Goal: Find specific page/section: Find specific page/section

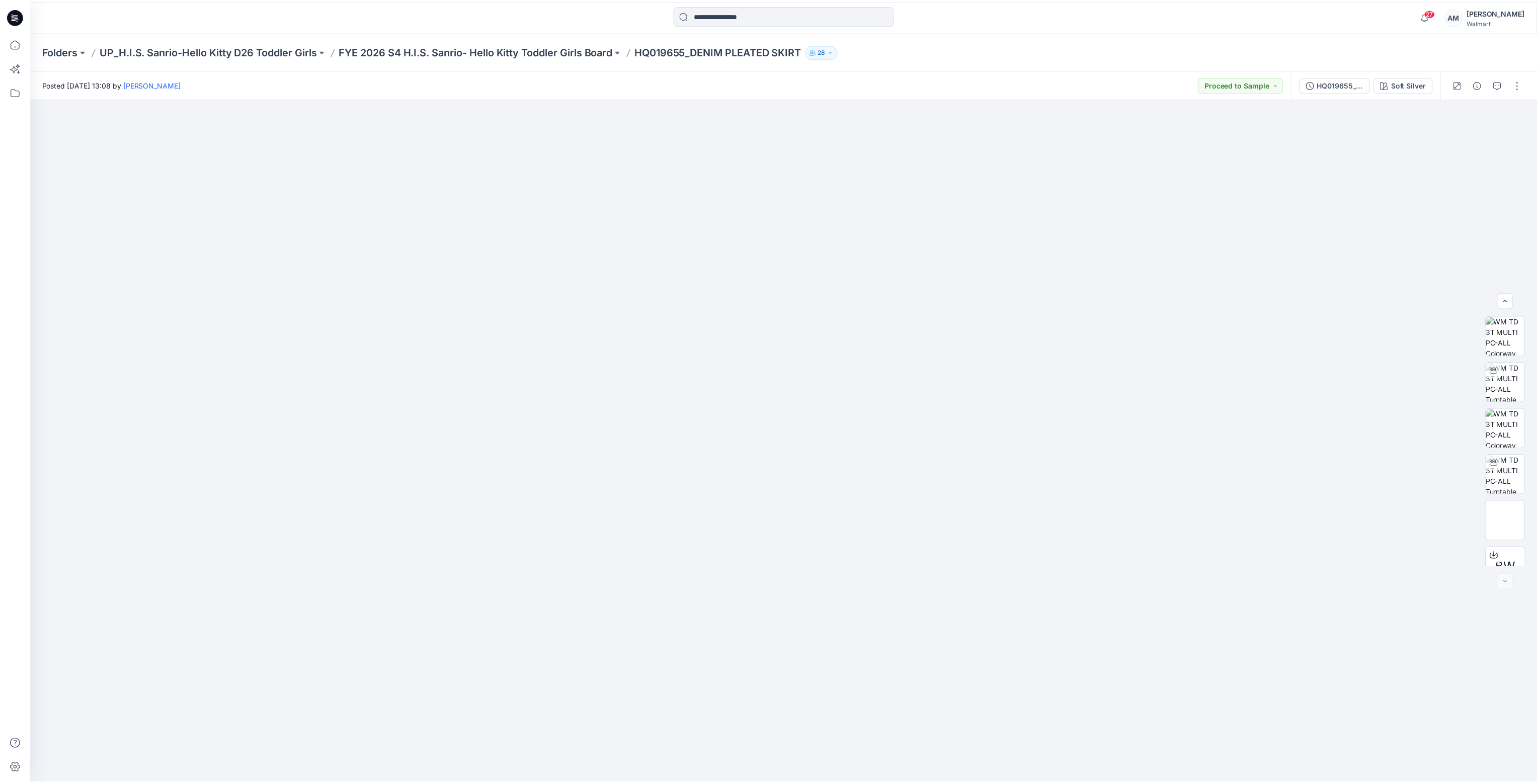
scroll to position [66, 0]
click at [66, 49] on p "Folders" at bounding box center [60, 51] width 36 height 14
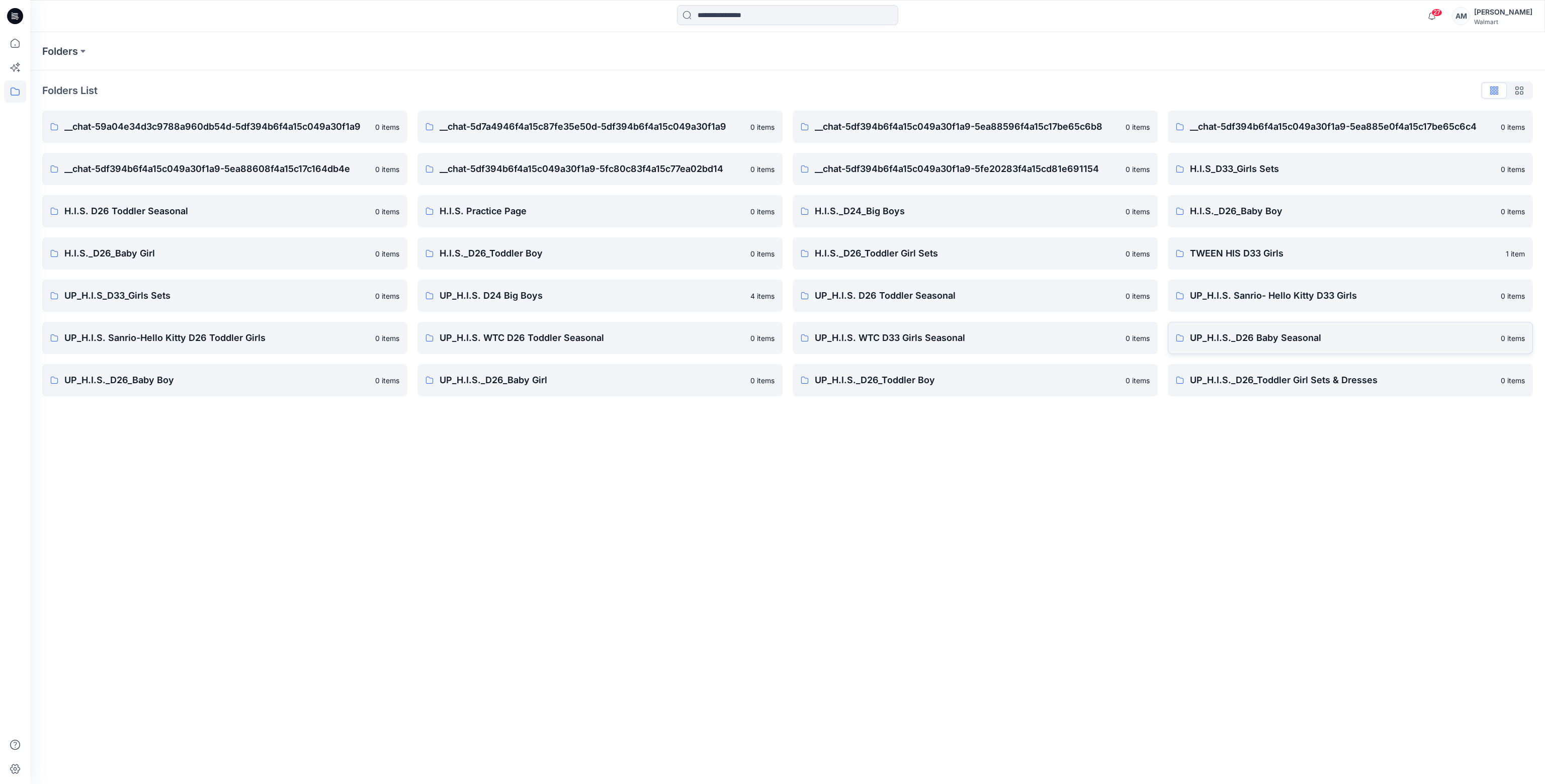
click at [1281, 336] on p "UP_H.I.S._D26 Baby Seasonal" at bounding box center [1342, 338] width 304 height 14
click at [251, 383] on p "UP_H.I.S._D26_Baby Boy" at bounding box center [216, 380] width 304 height 14
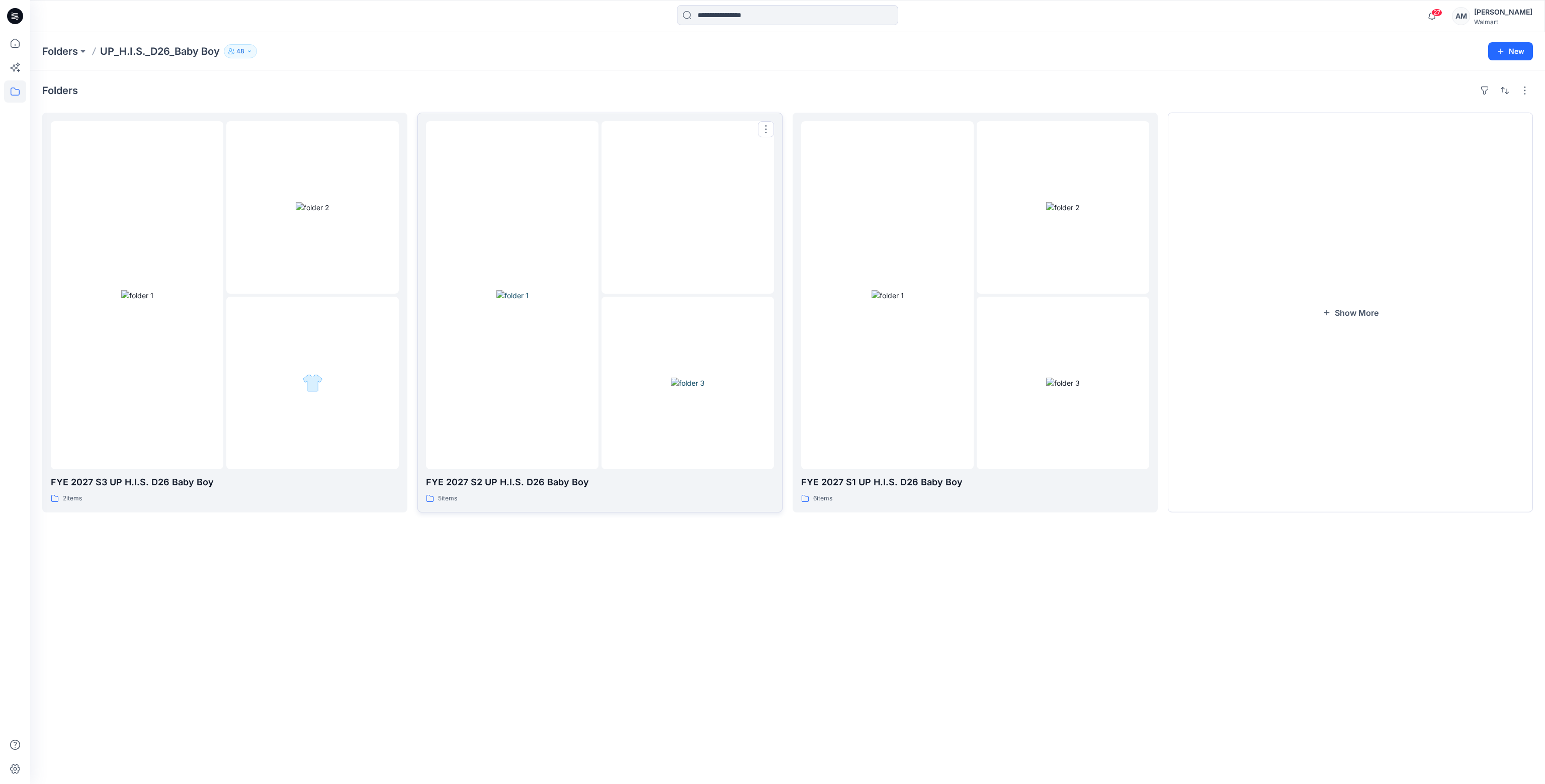
click at [671, 378] on img at bounding box center [688, 383] width 33 height 11
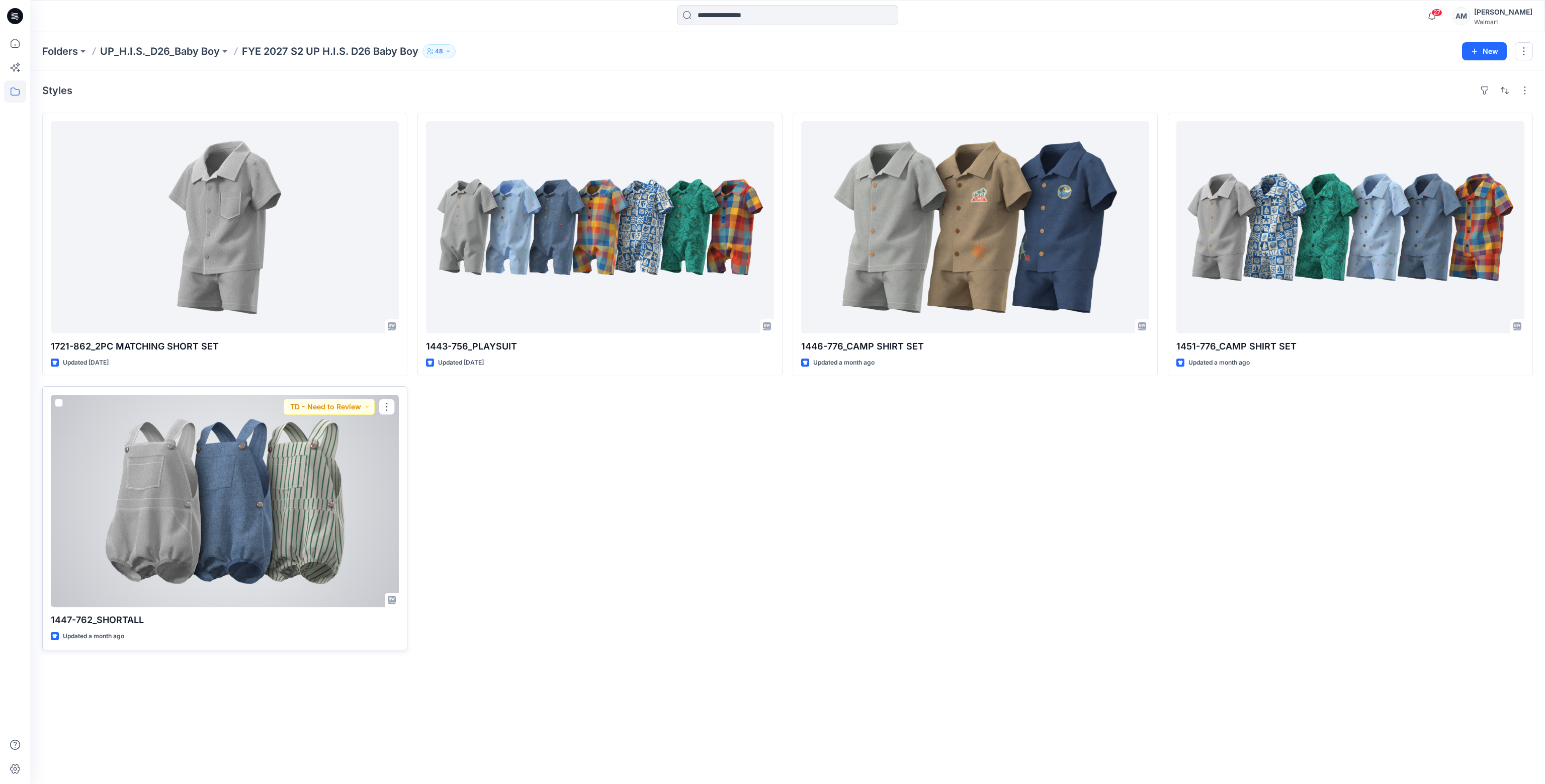
click at [280, 575] on div at bounding box center [225, 501] width 348 height 213
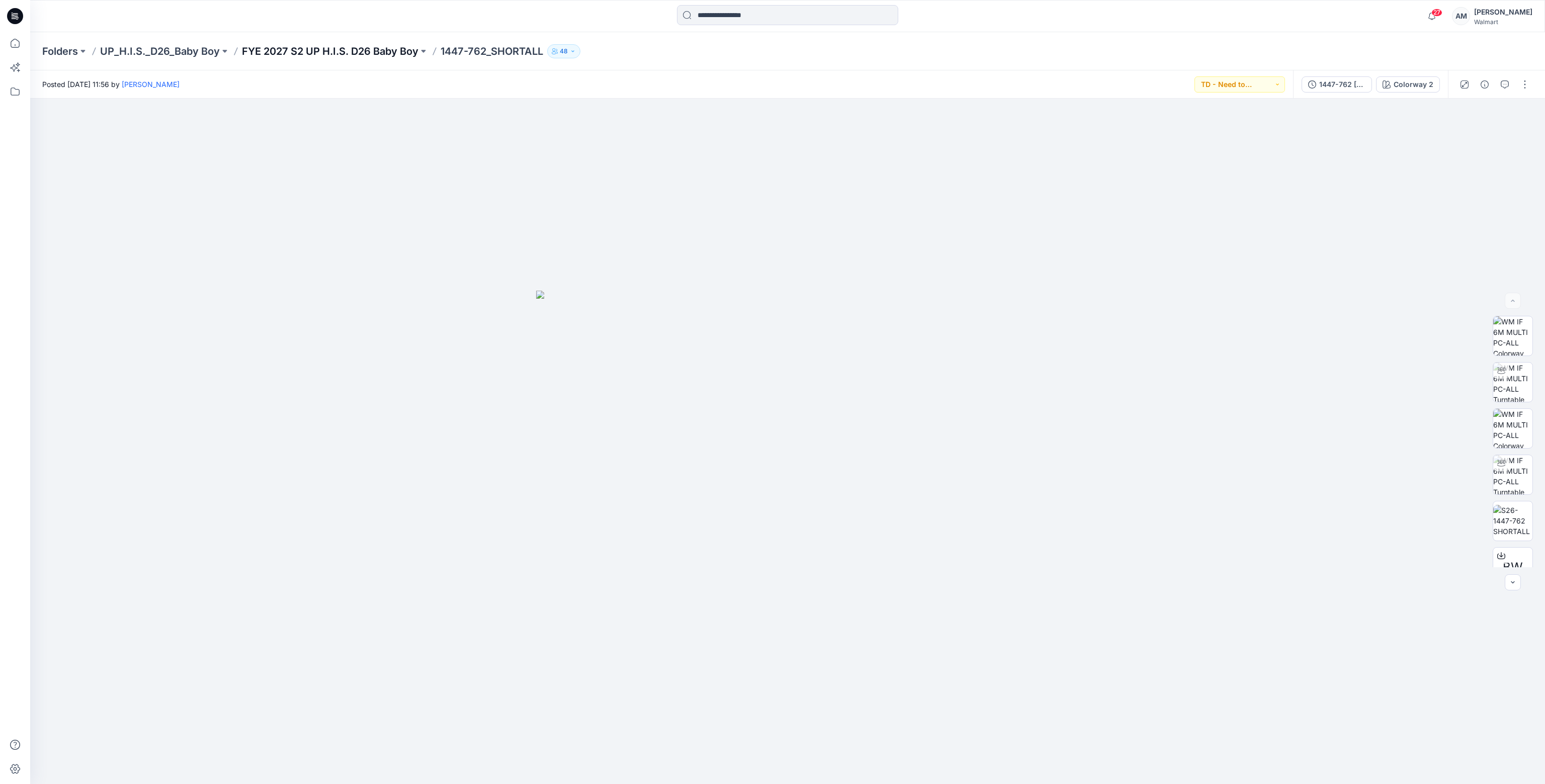
click at [330, 52] on p "FYE 2027 S2 UP H.I.S. D26 Baby Boy" at bounding box center [330, 51] width 177 height 14
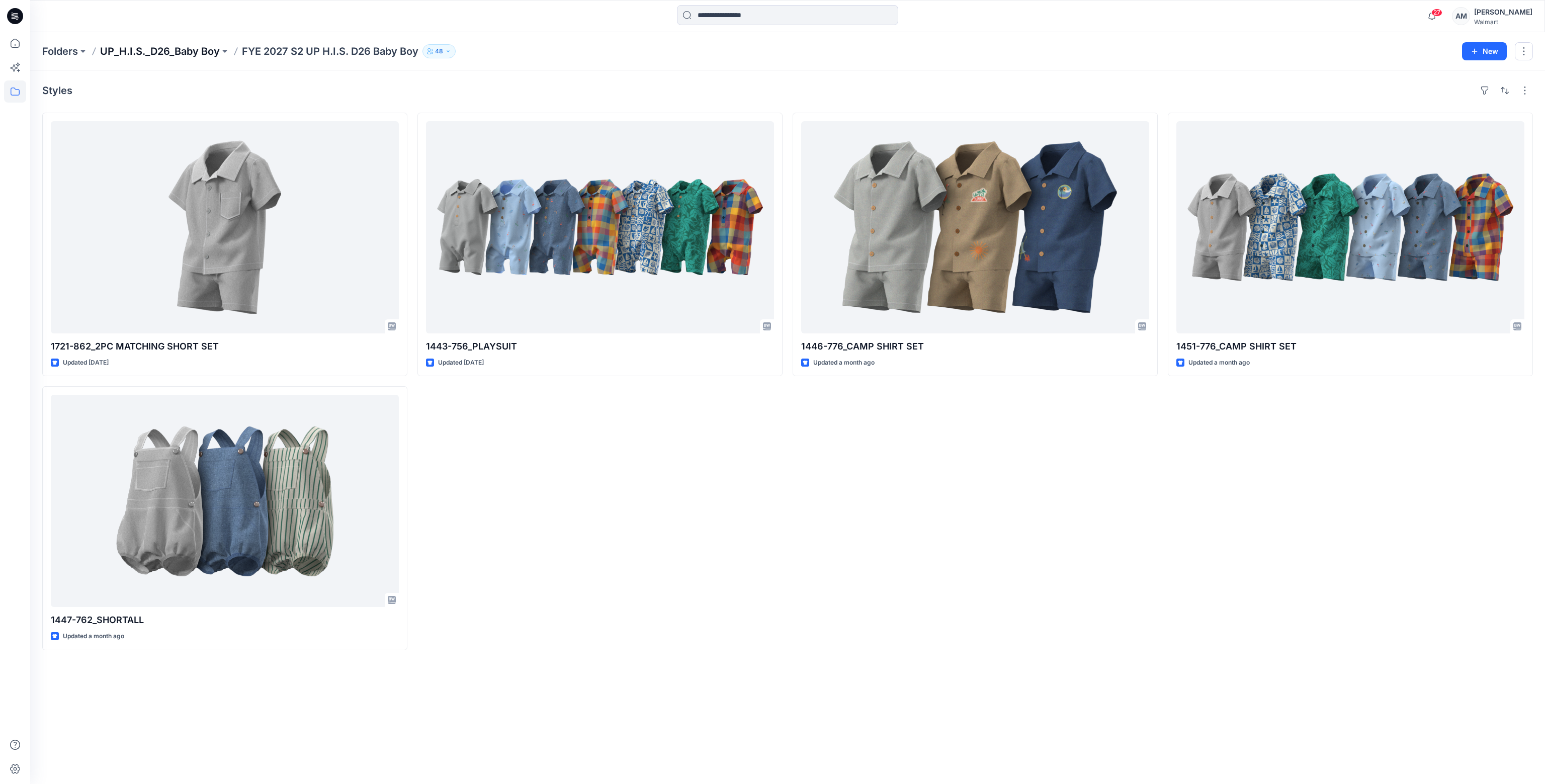
click at [170, 49] on p "UP_H.I.S._D26_Baby Boy" at bounding box center [160, 51] width 120 height 14
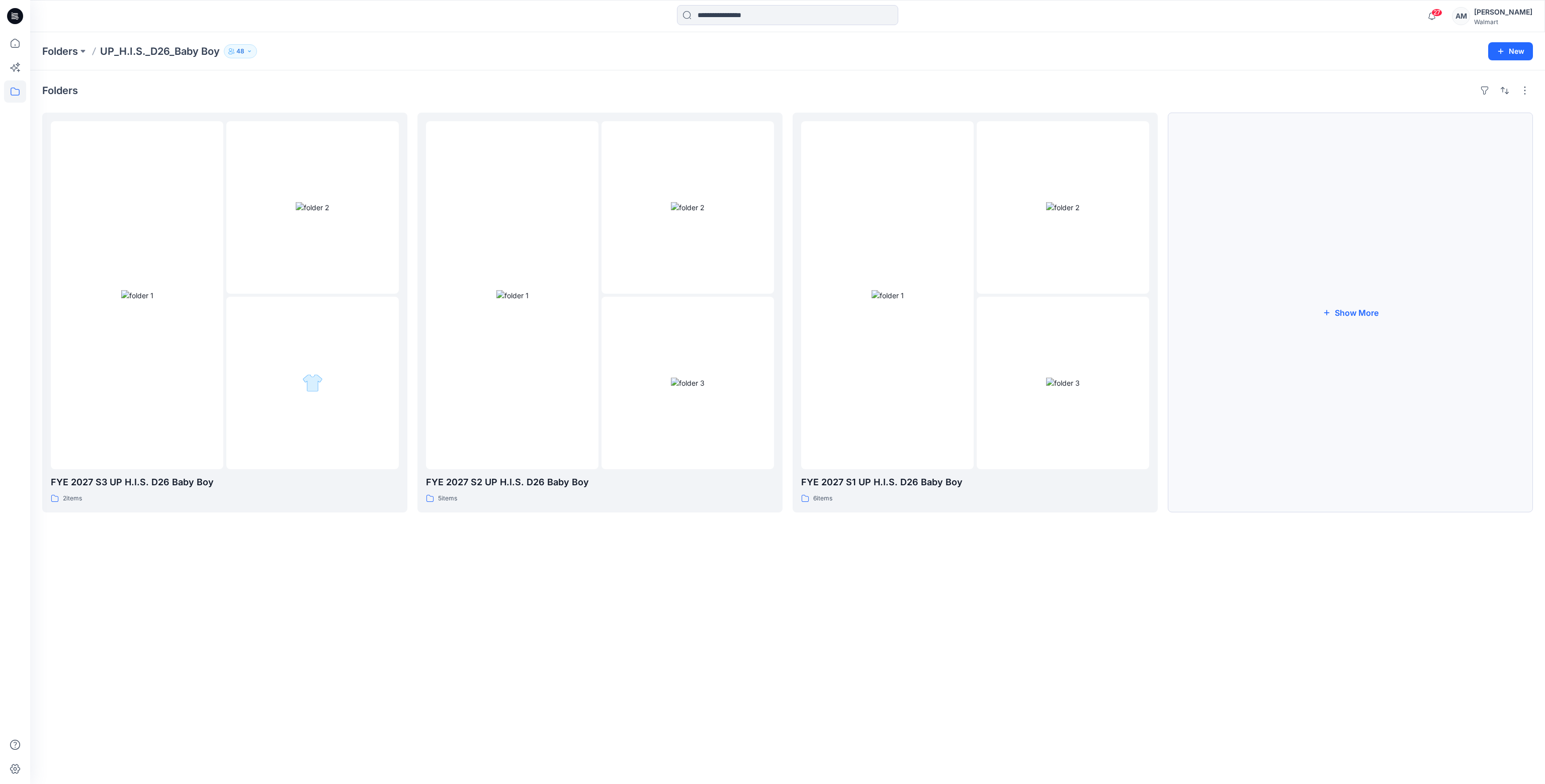
click at [1386, 310] on button "Show More" at bounding box center [1350, 312] width 365 height 400
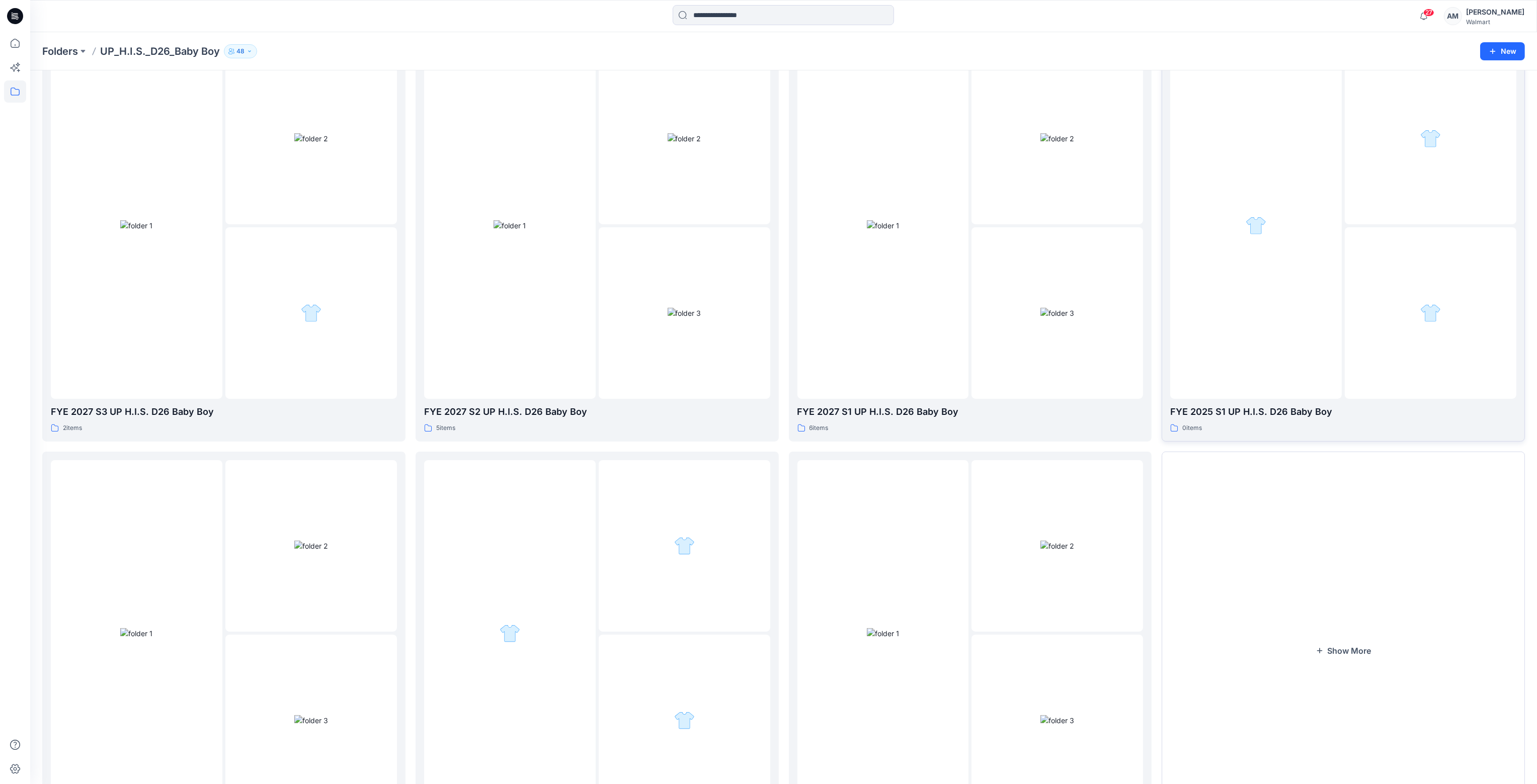
scroll to position [161, 0]
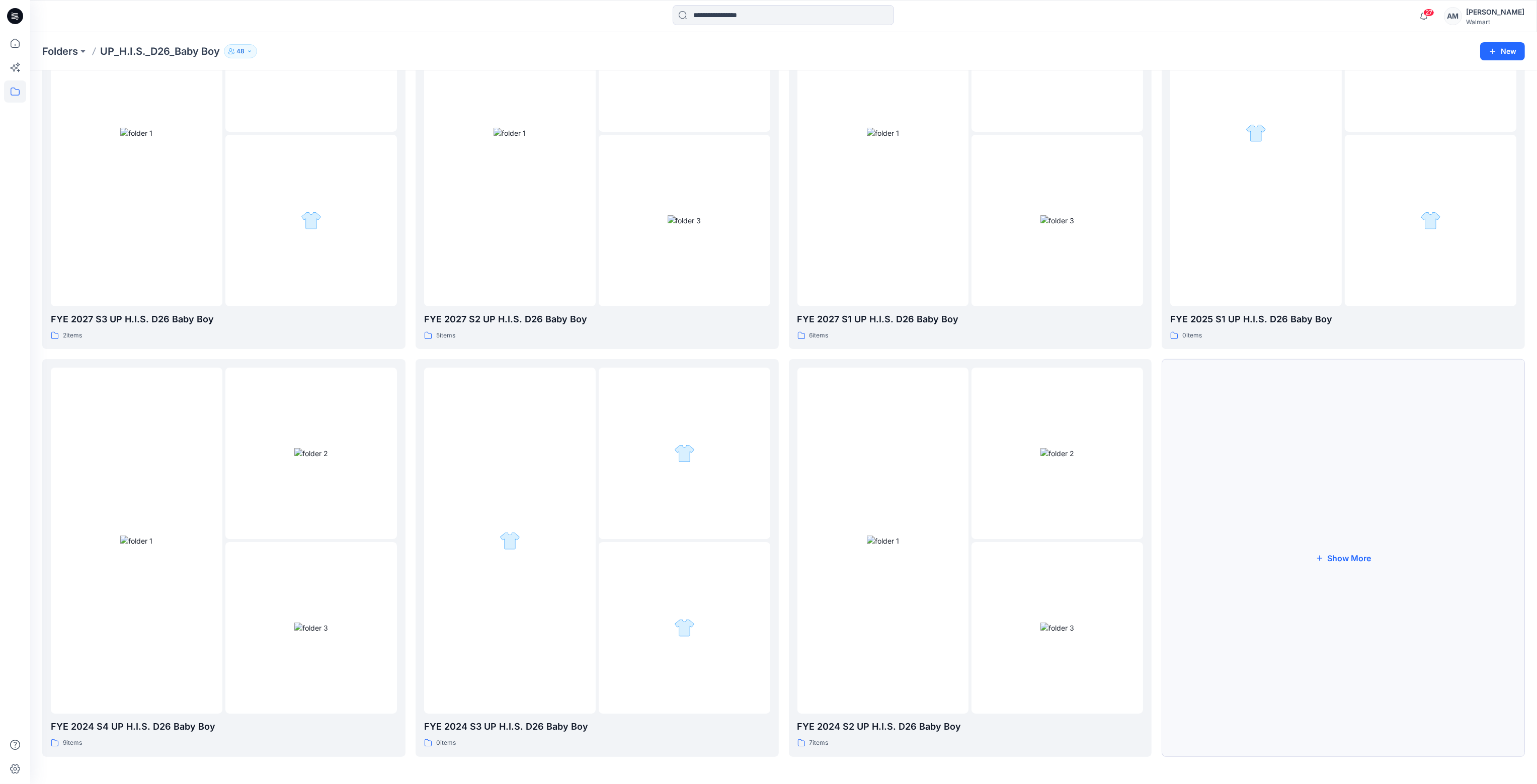
click at [1340, 553] on button "Show More" at bounding box center [1343, 557] width 363 height 397
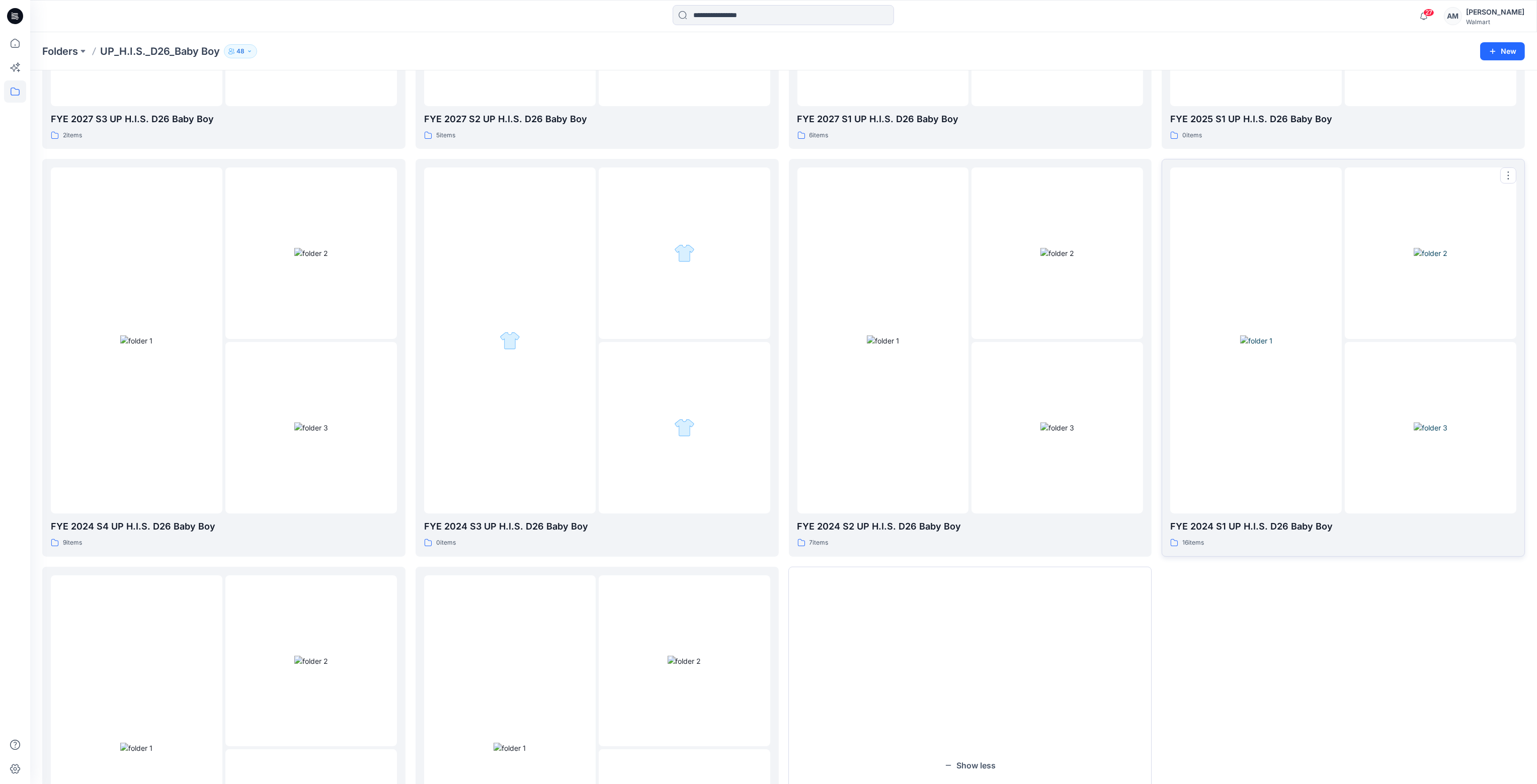
scroll to position [312, 0]
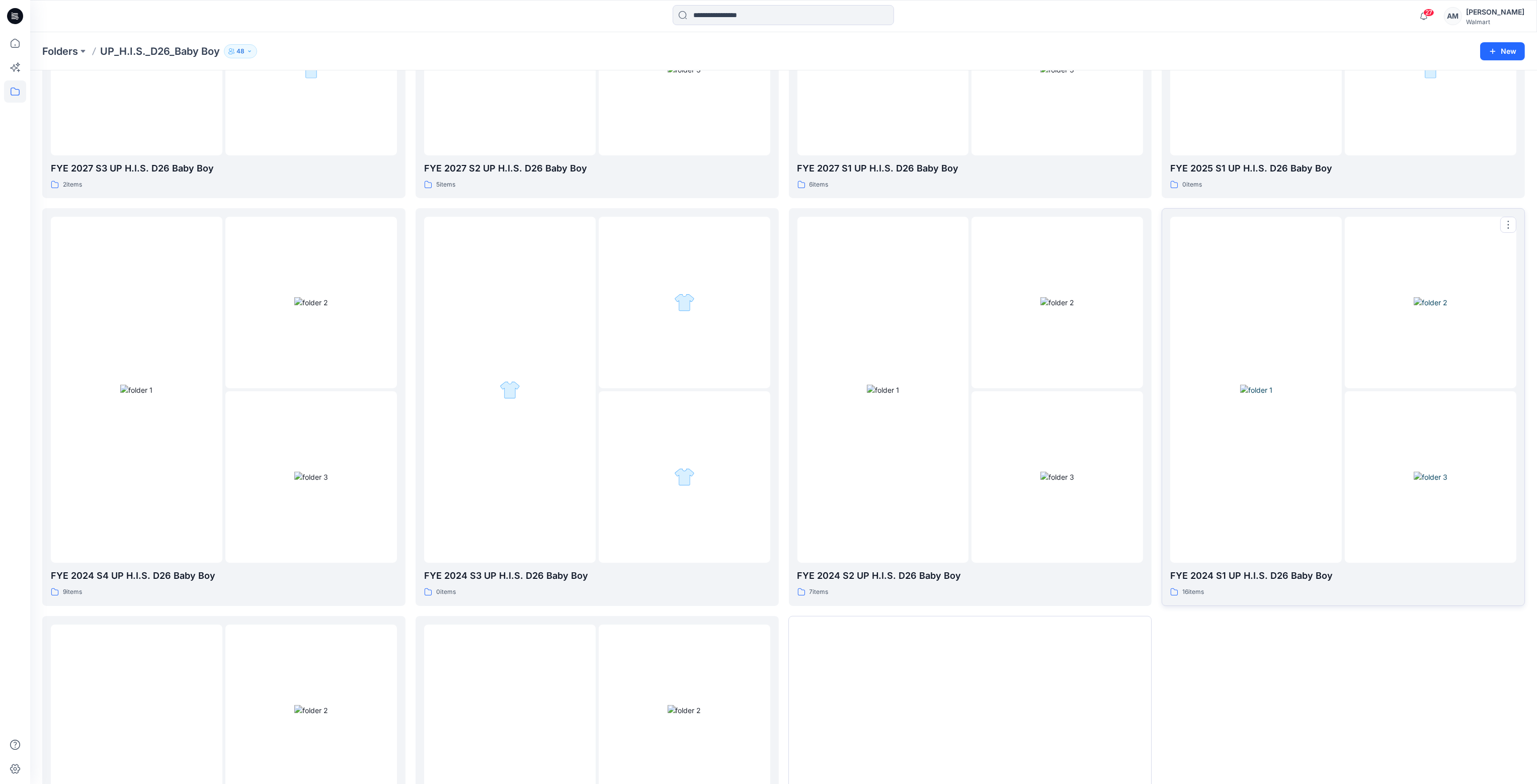
click at [1425, 307] on img at bounding box center [1431, 303] width 33 height 11
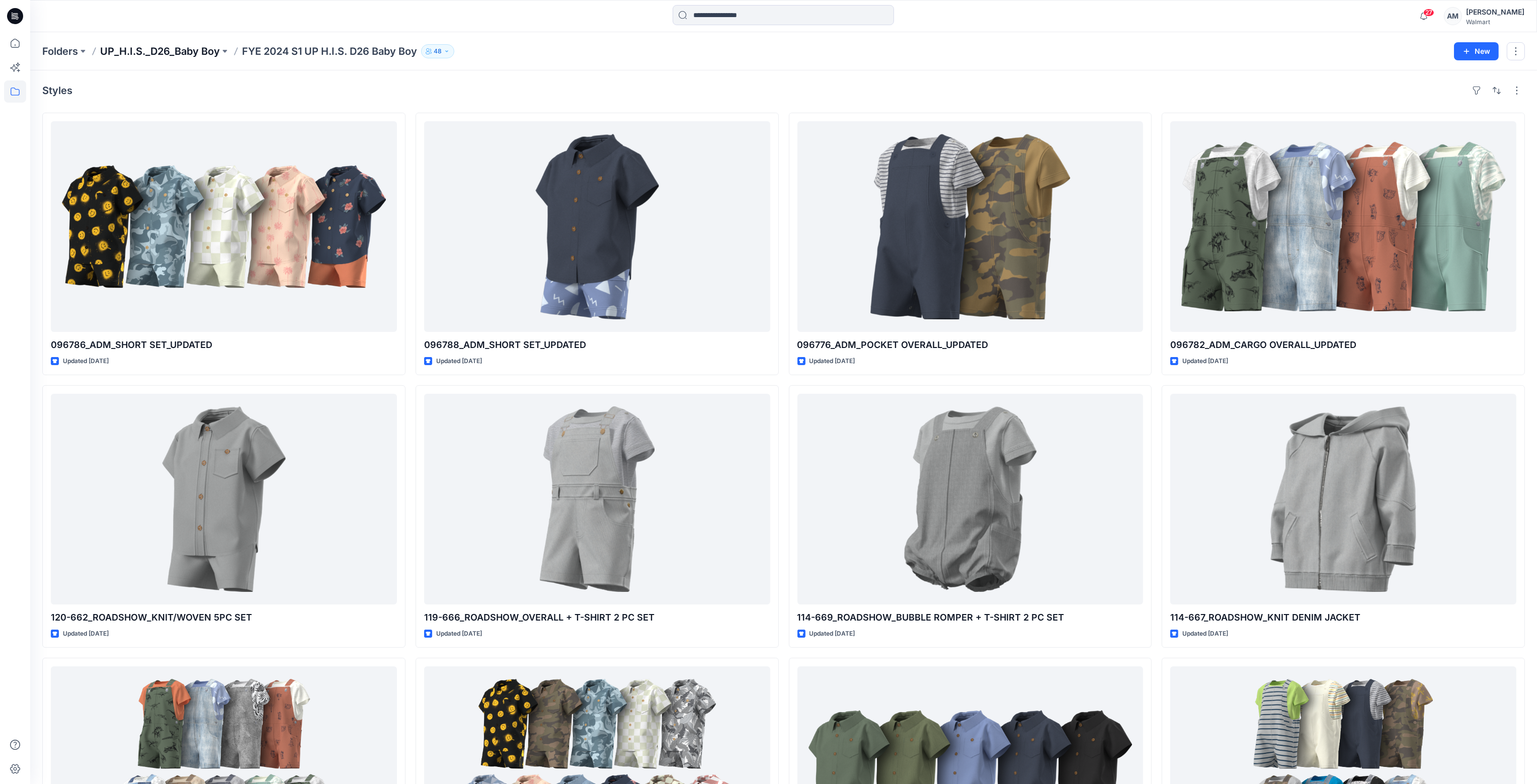
click at [175, 52] on p "UP_H.I.S._D26_Baby Boy" at bounding box center [160, 51] width 120 height 14
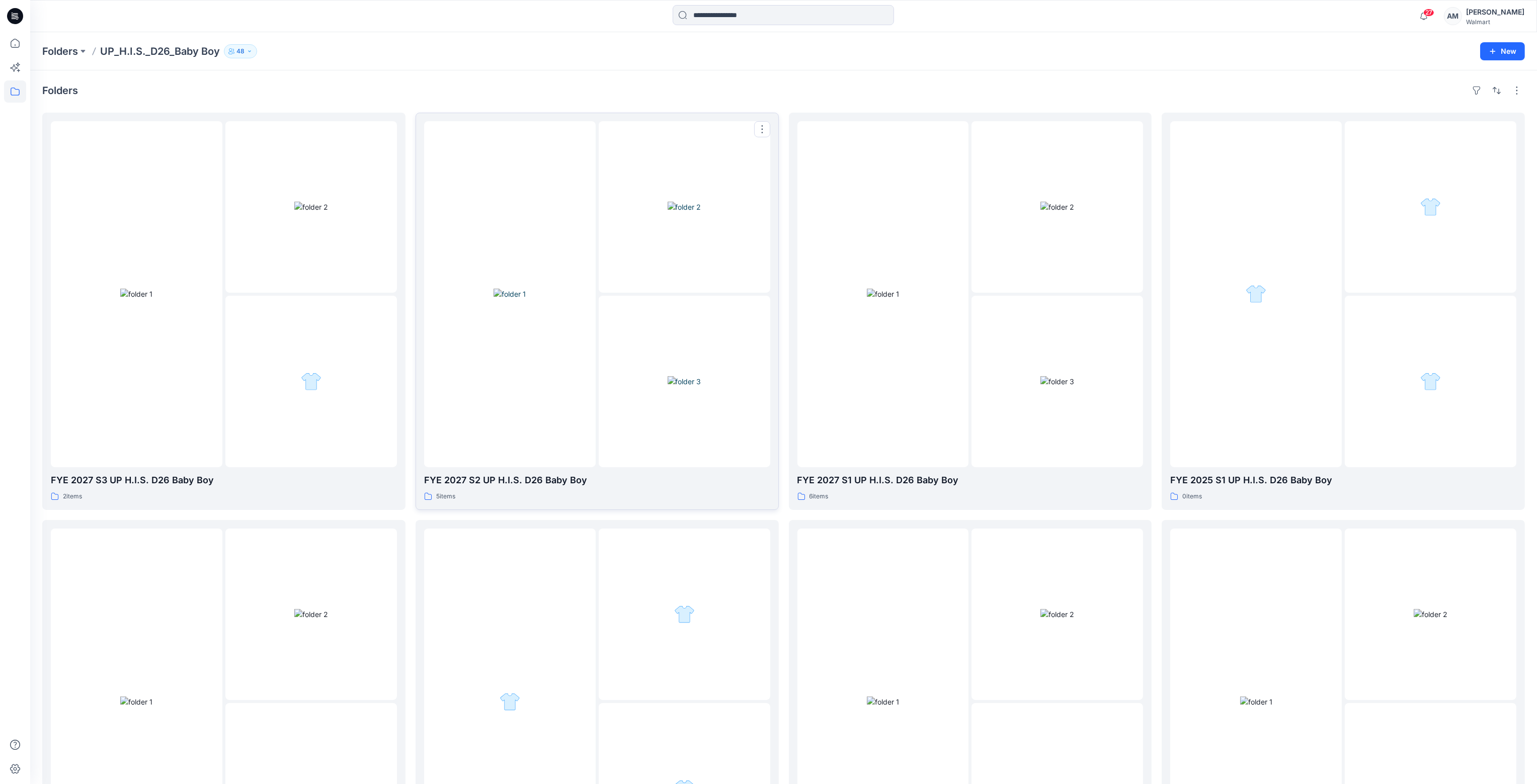
click at [608, 312] on div at bounding box center [684, 382] width 172 height 172
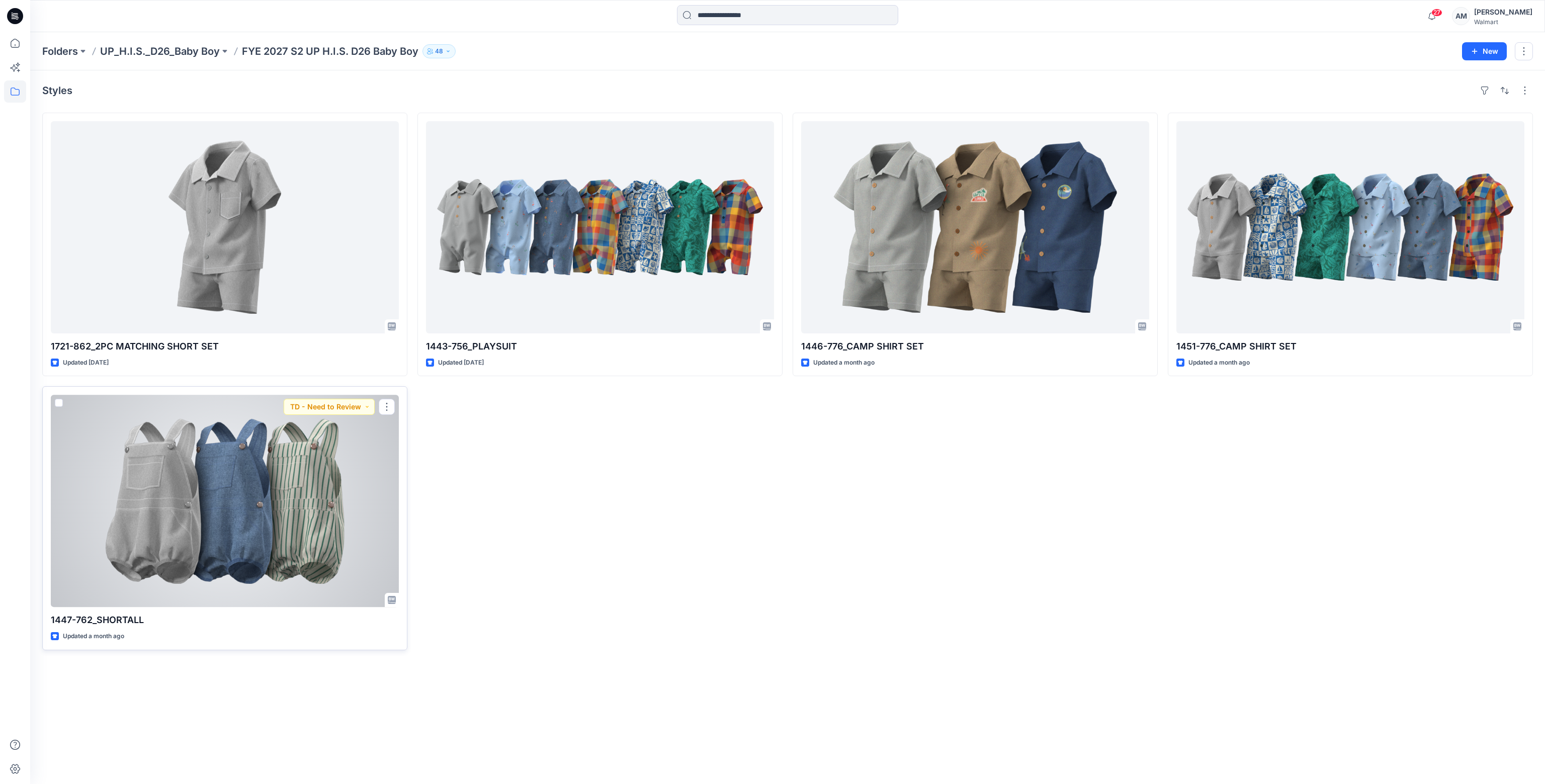
click at [239, 490] on div at bounding box center [225, 501] width 348 height 213
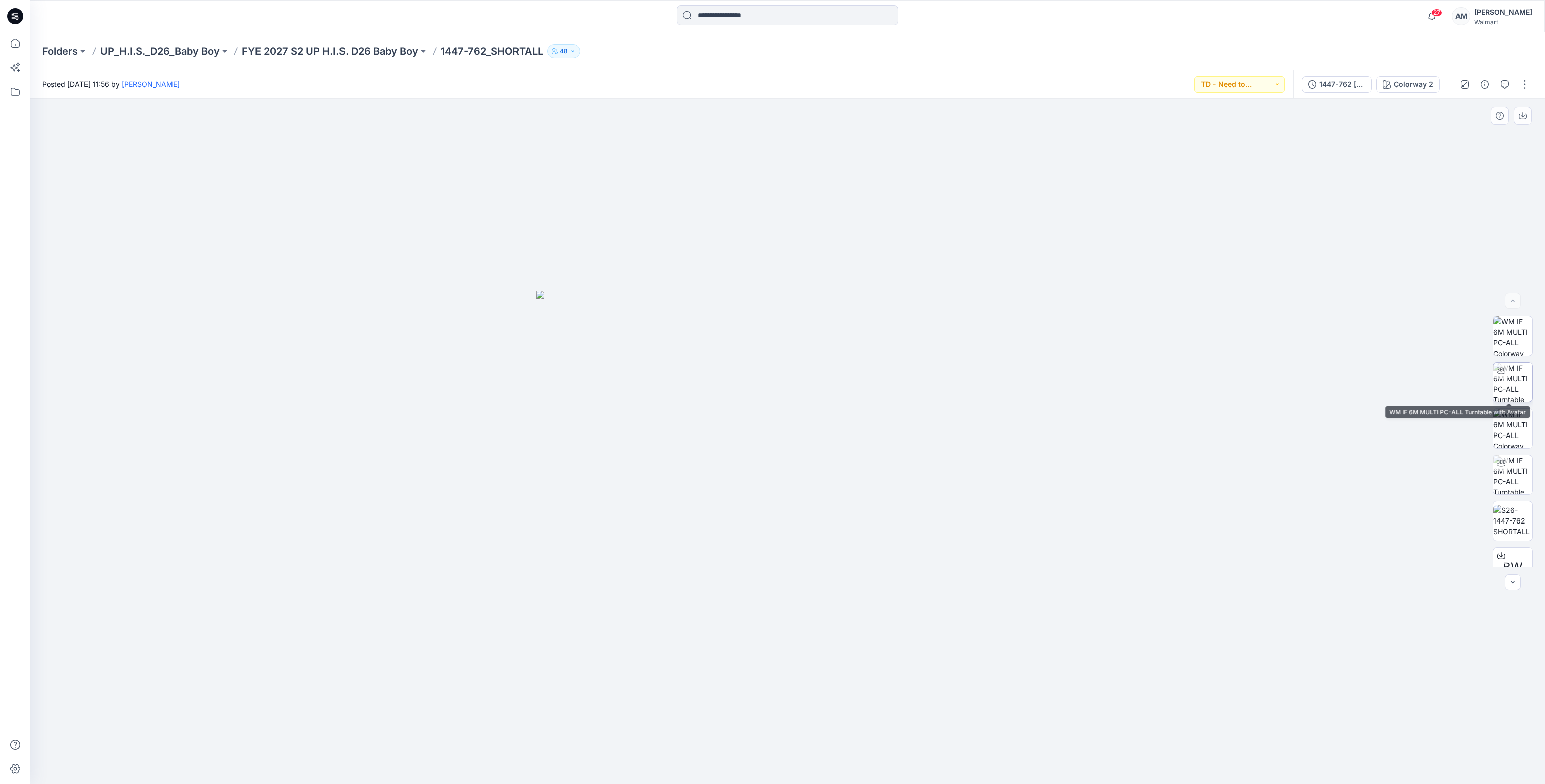
click at [1506, 385] on img at bounding box center [1513, 383] width 39 height 39
click at [188, 52] on p "UP_H.I.S._D26_Baby Boy" at bounding box center [160, 51] width 120 height 14
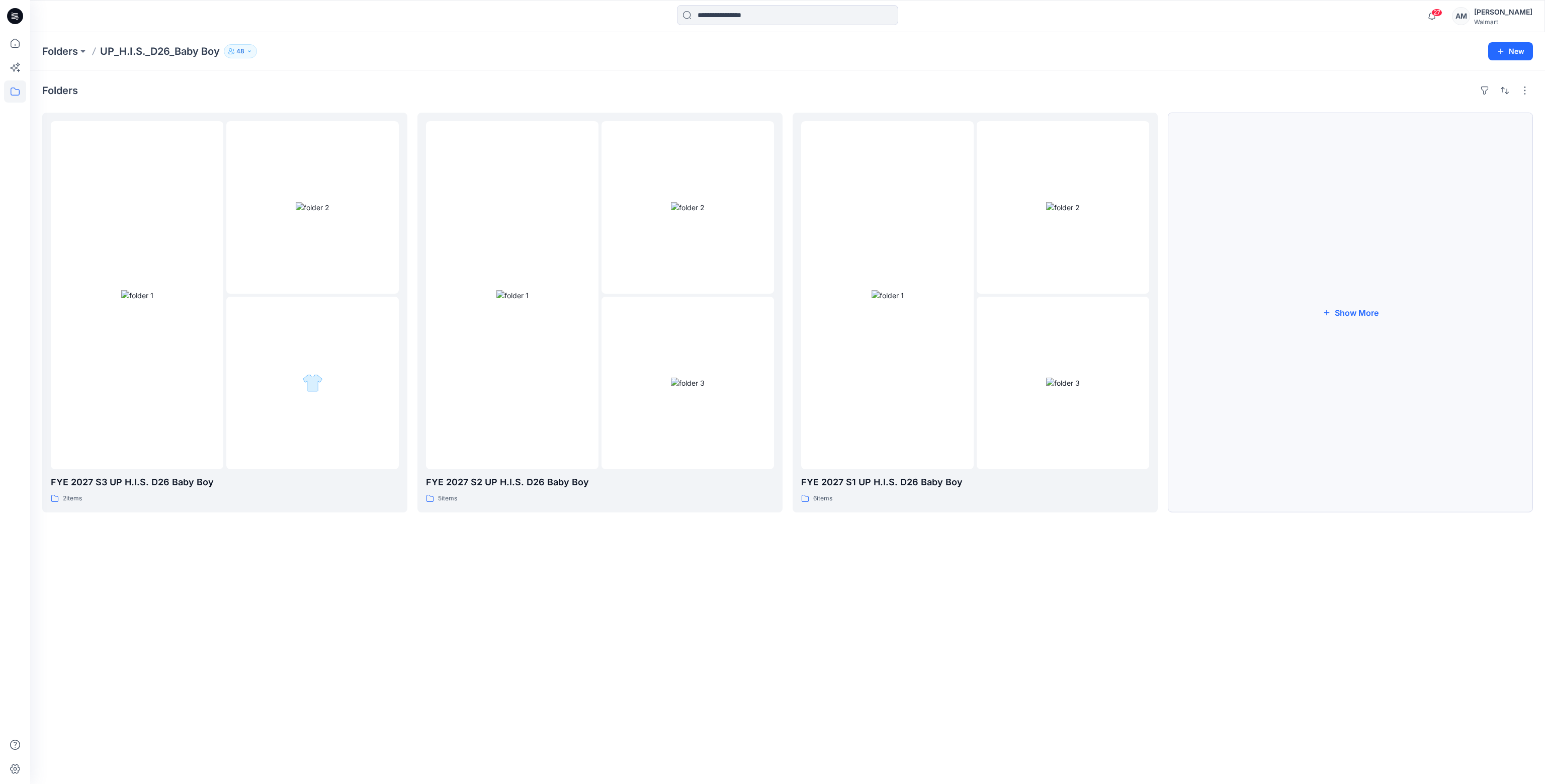
click at [1389, 293] on button "Show More" at bounding box center [1350, 312] width 365 height 400
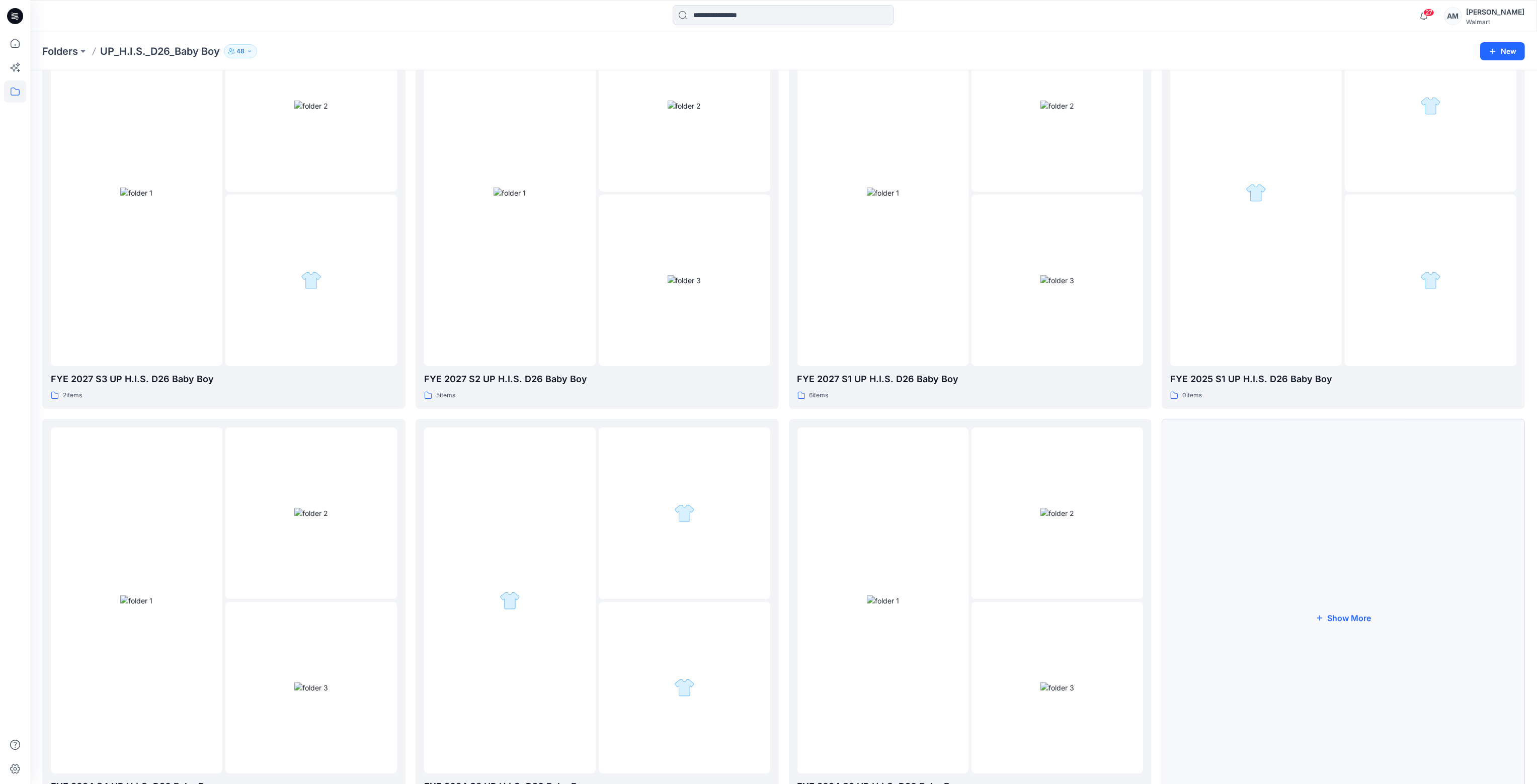
scroll to position [161, 0]
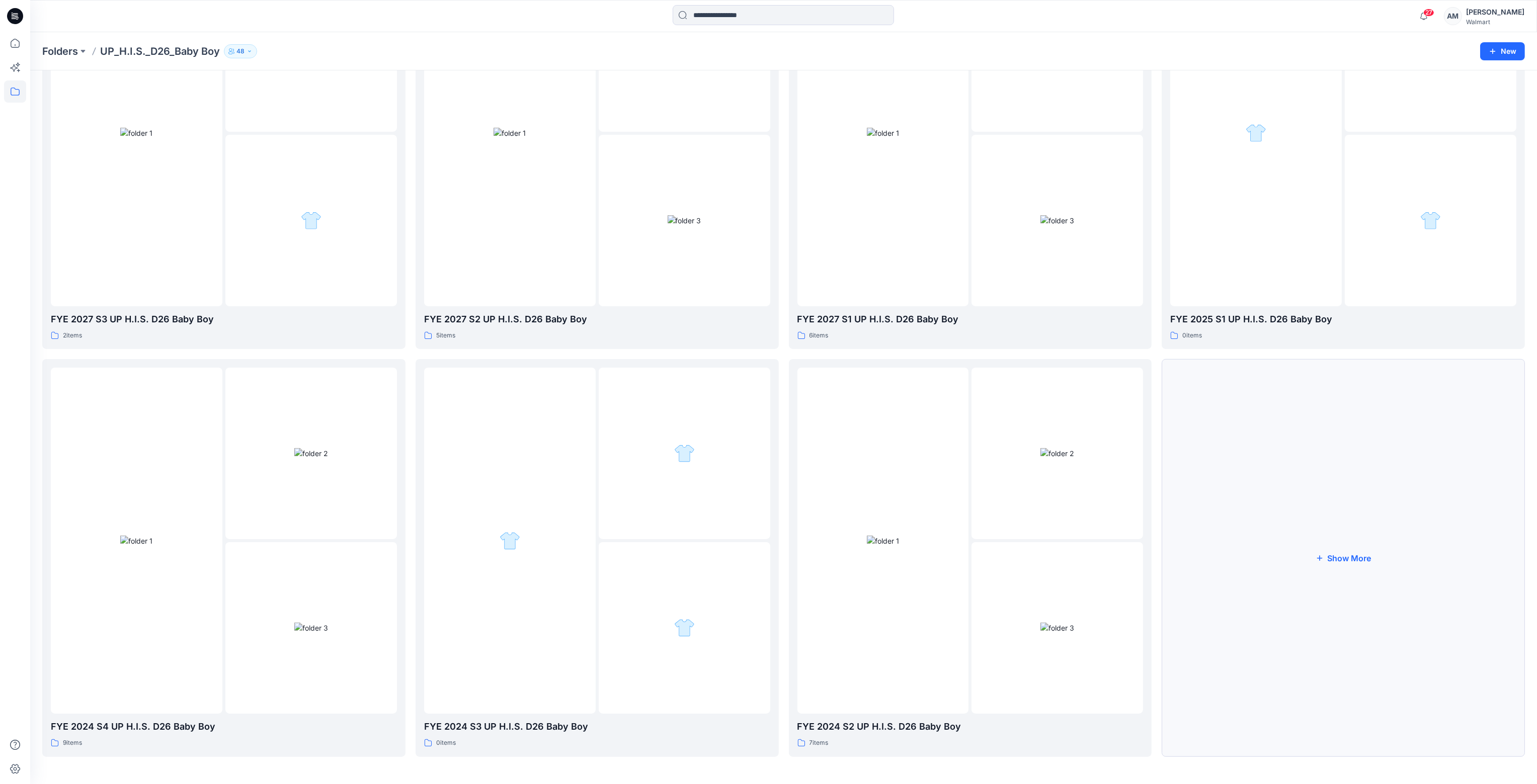
click at [1345, 547] on button "Show More" at bounding box center [1343, 557] width 363 height 397
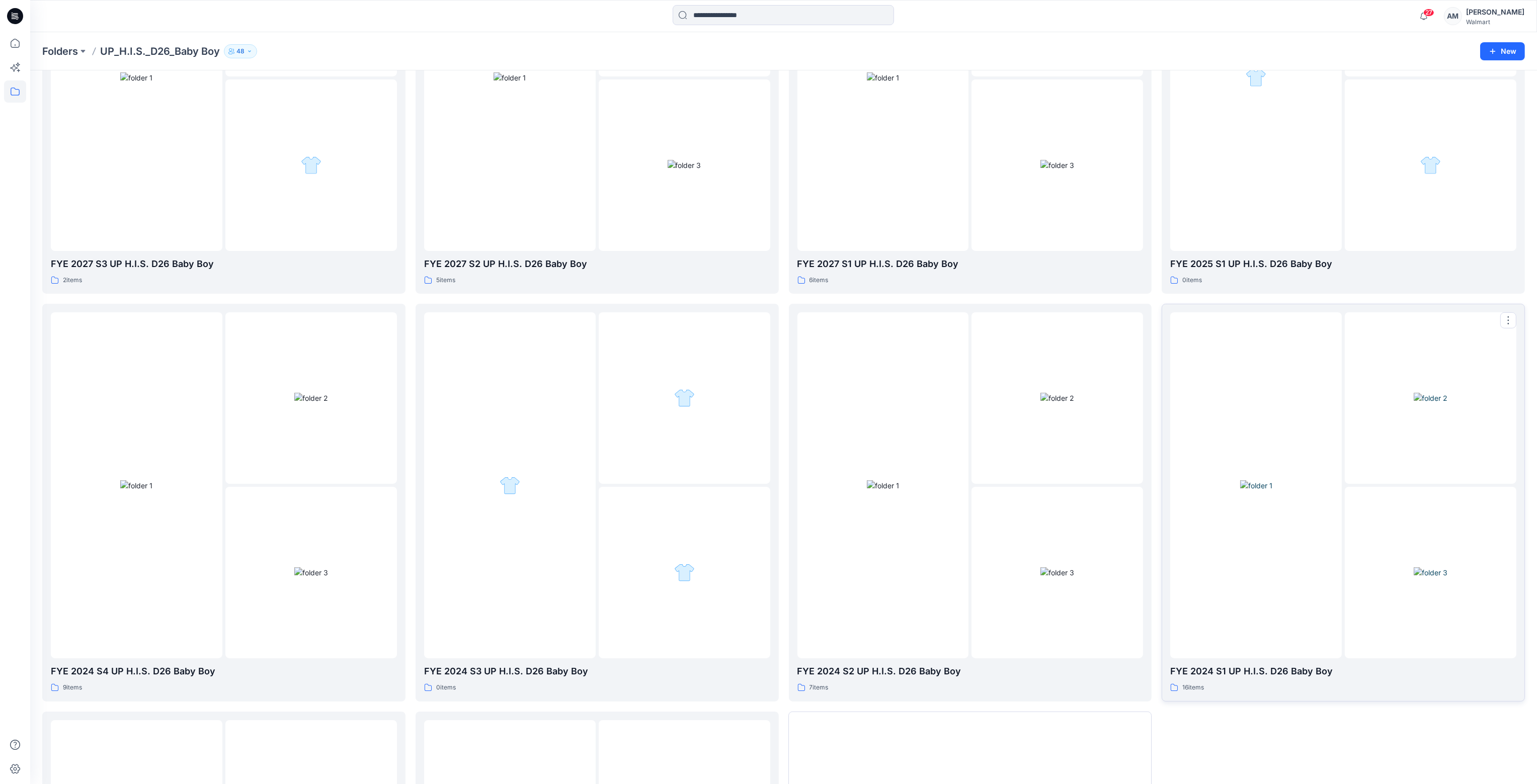
scroll to position [462, 0]
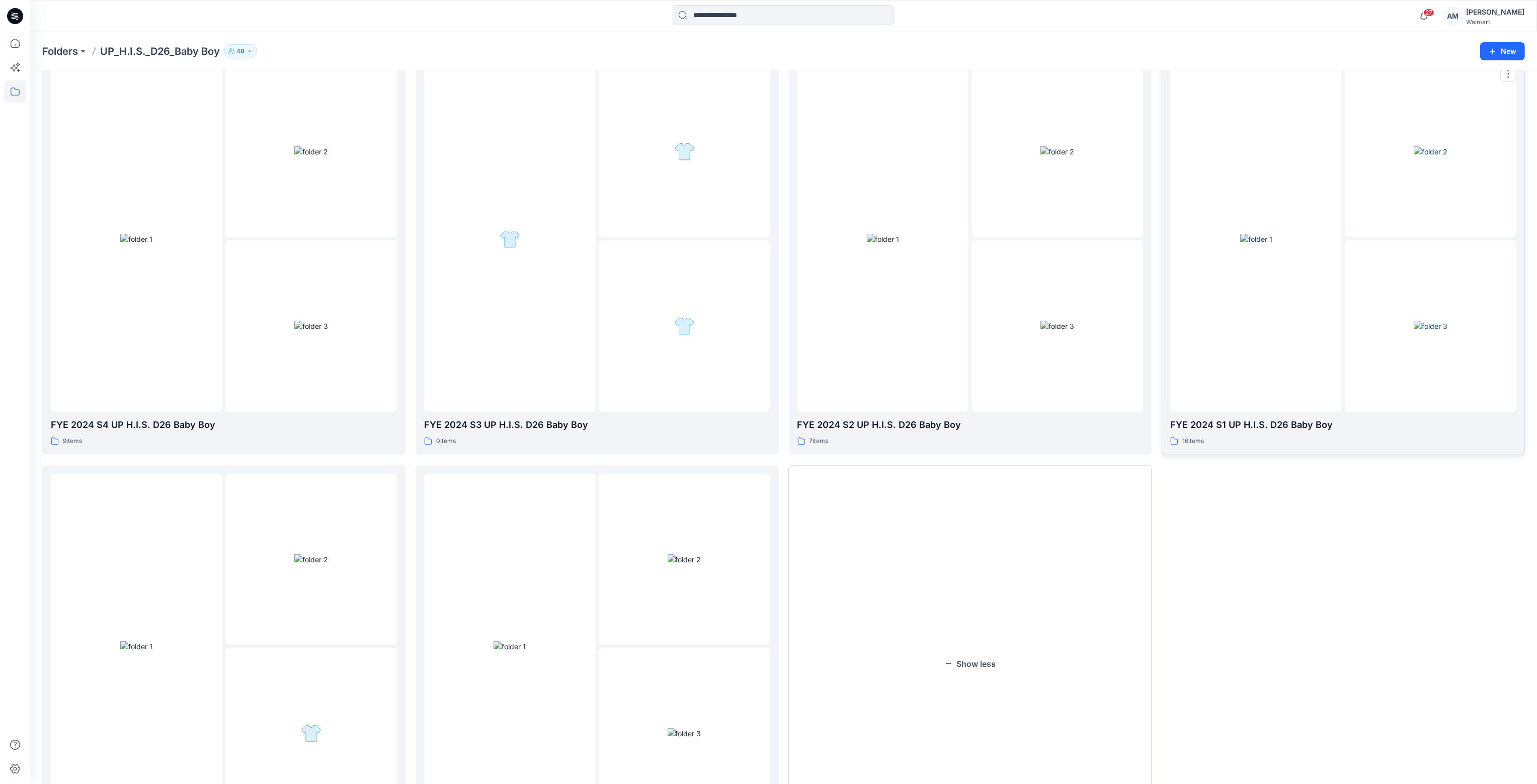
click at [1365, 219] on div at bounding box center [1431, 152] width 172 height 172
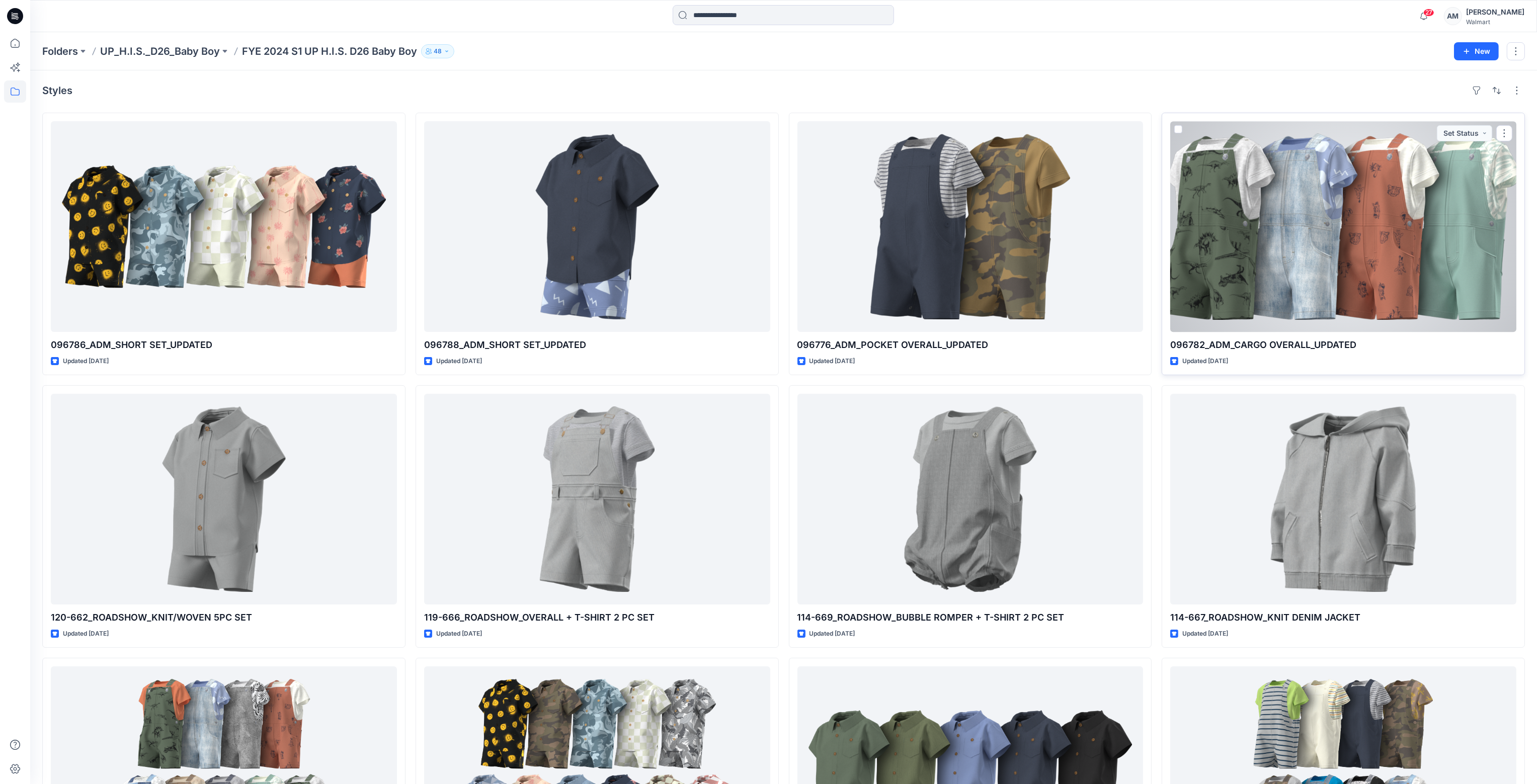
click at [1298, 279] on div at bounding box center [1343, 227] width 346 height 211
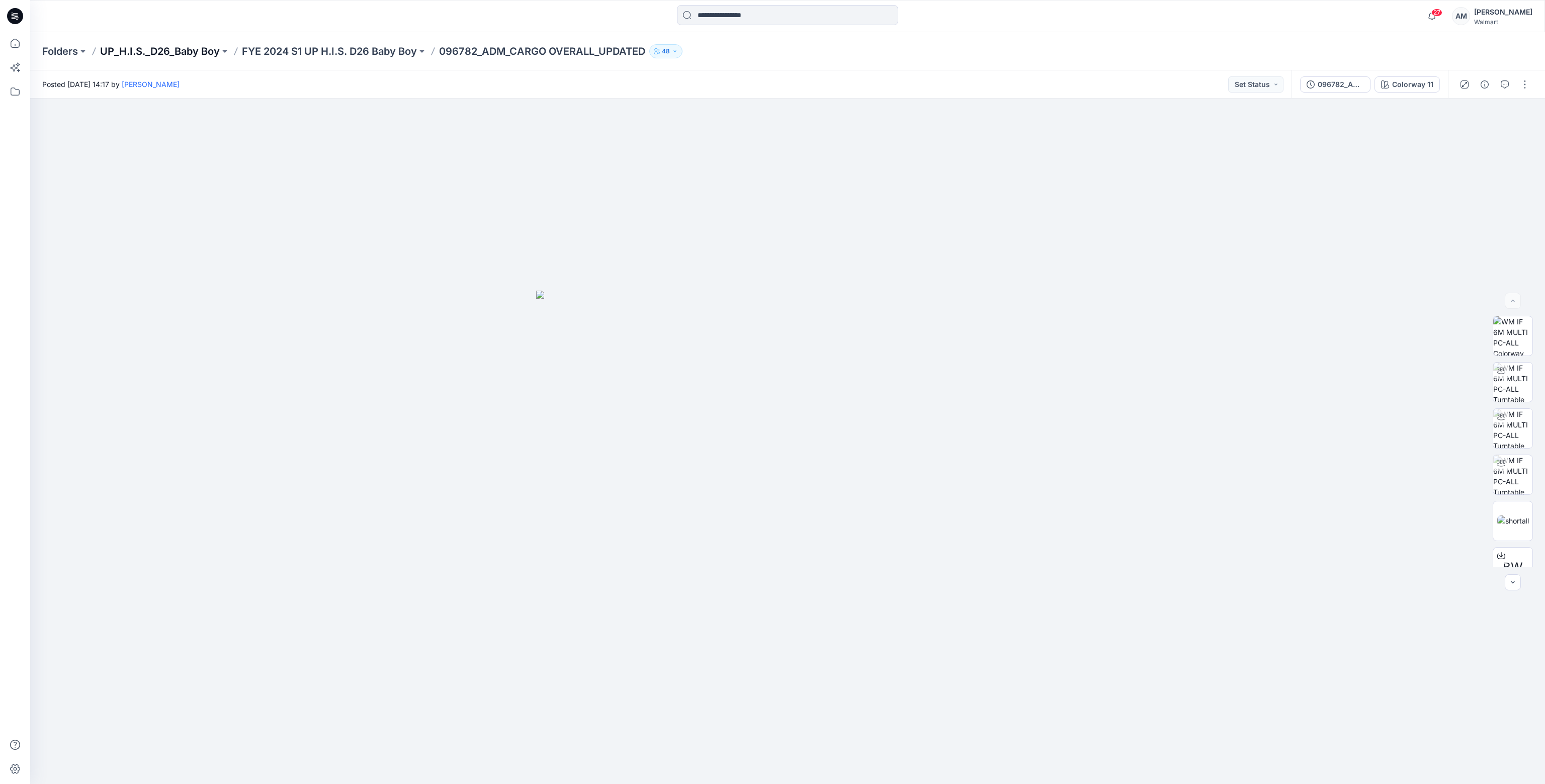
click at [191, 55] on p "UP_H.I.S._D26_Baby Boy" at bounding box center [160, 51] width 120 height 14
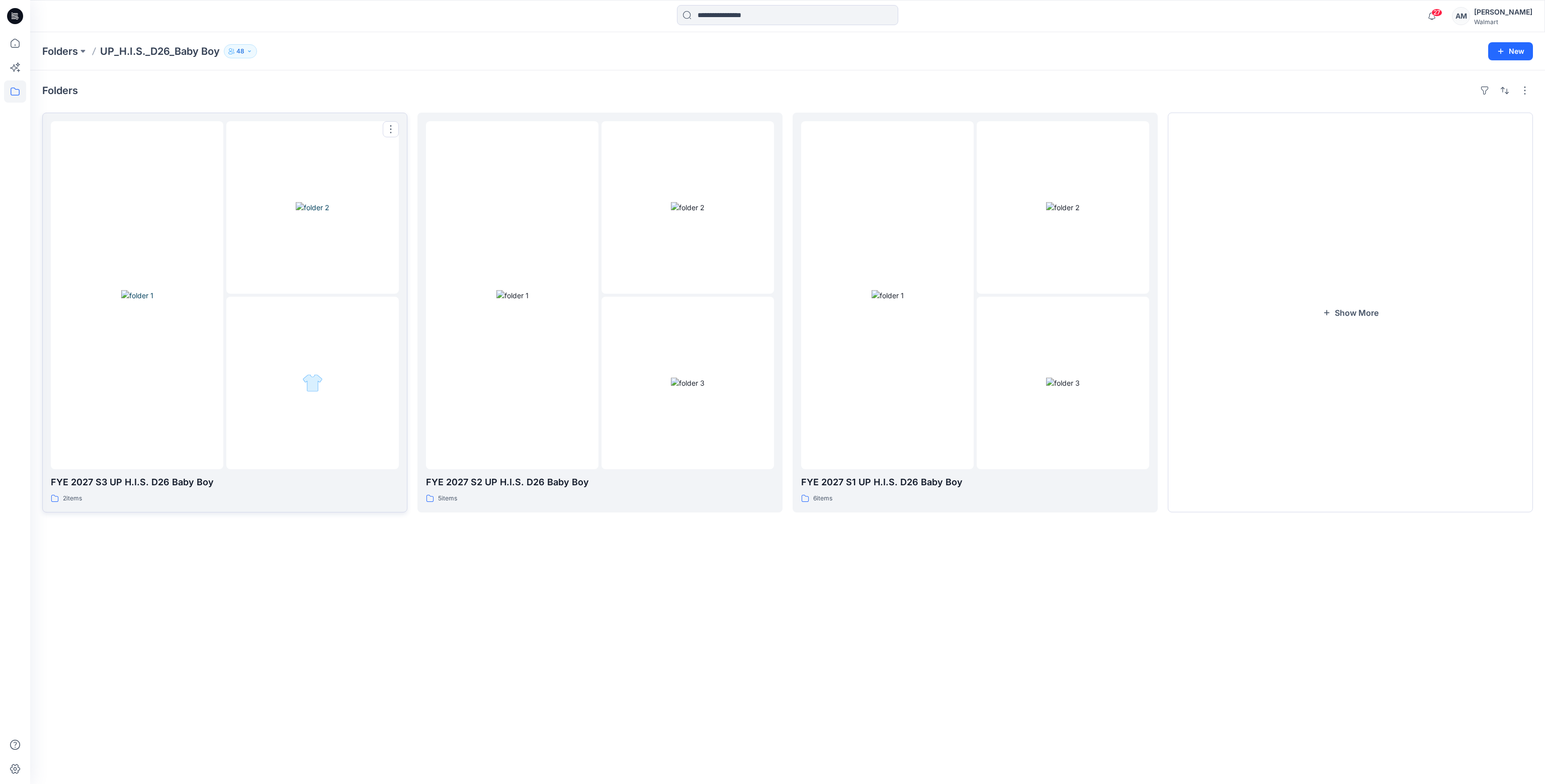
click at [317, 300] on div at bounding box center [312, 383] width 172 height 172
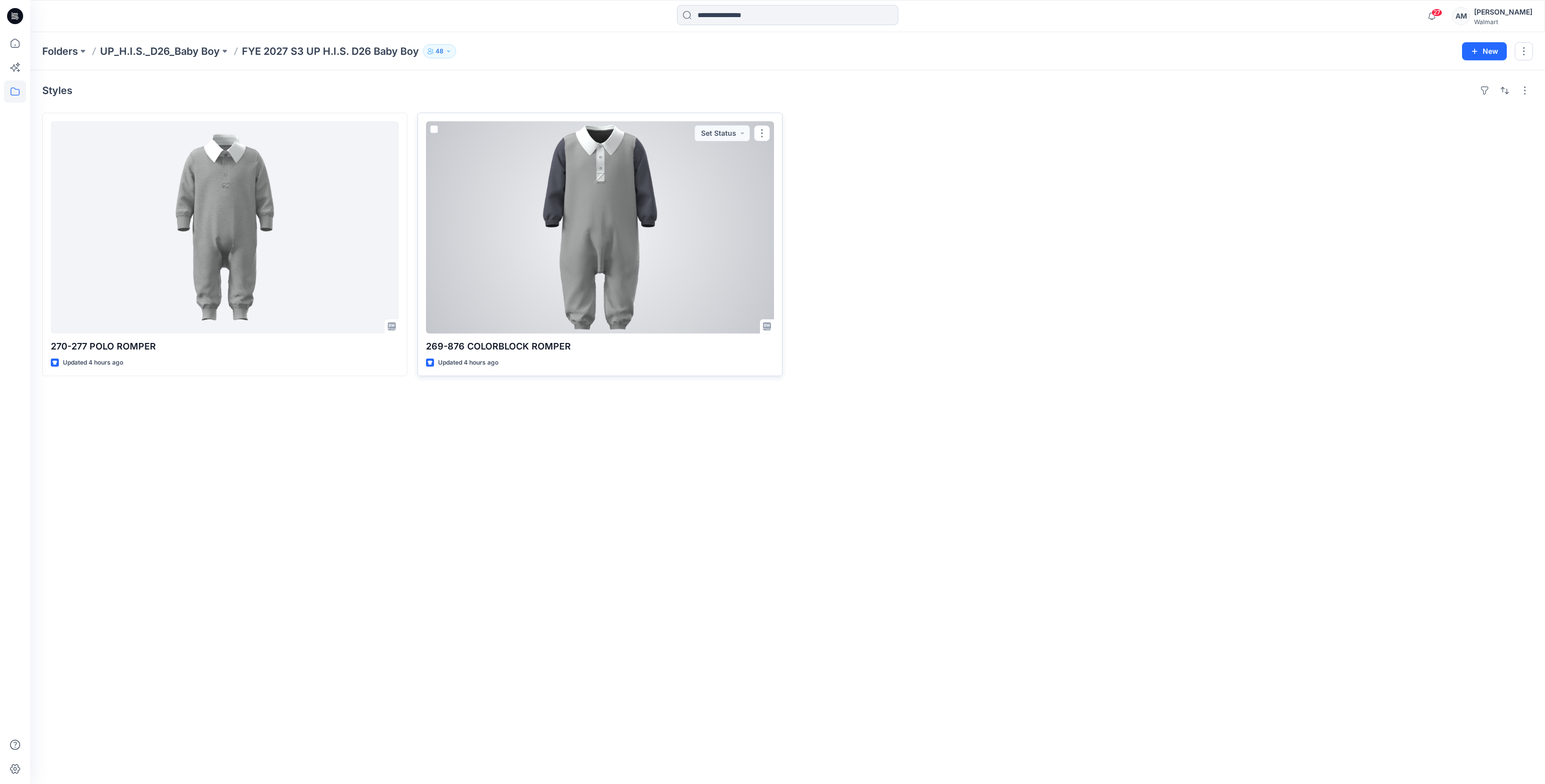
click at [609, 226] on div at bounding box center [600, 228] width 348 height 213
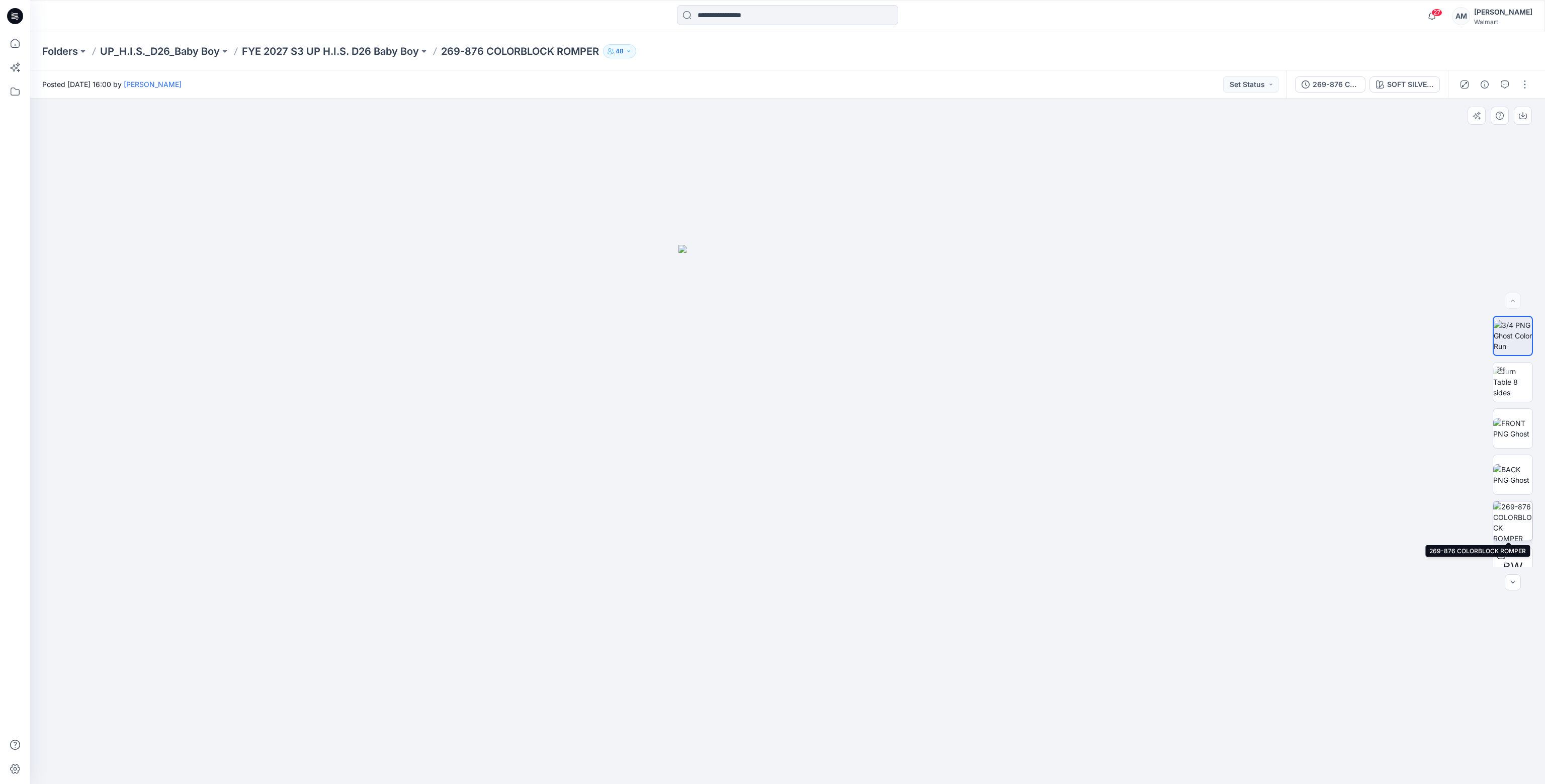
click at [1508, 516] on img at bounding box center [1513, 521] width 39 height 39
click at [325, 55] on p "FYE 2027 S3 UP H.I.S. D26 Baby Boy" at bounding box center [330, 51] width 177 height 14
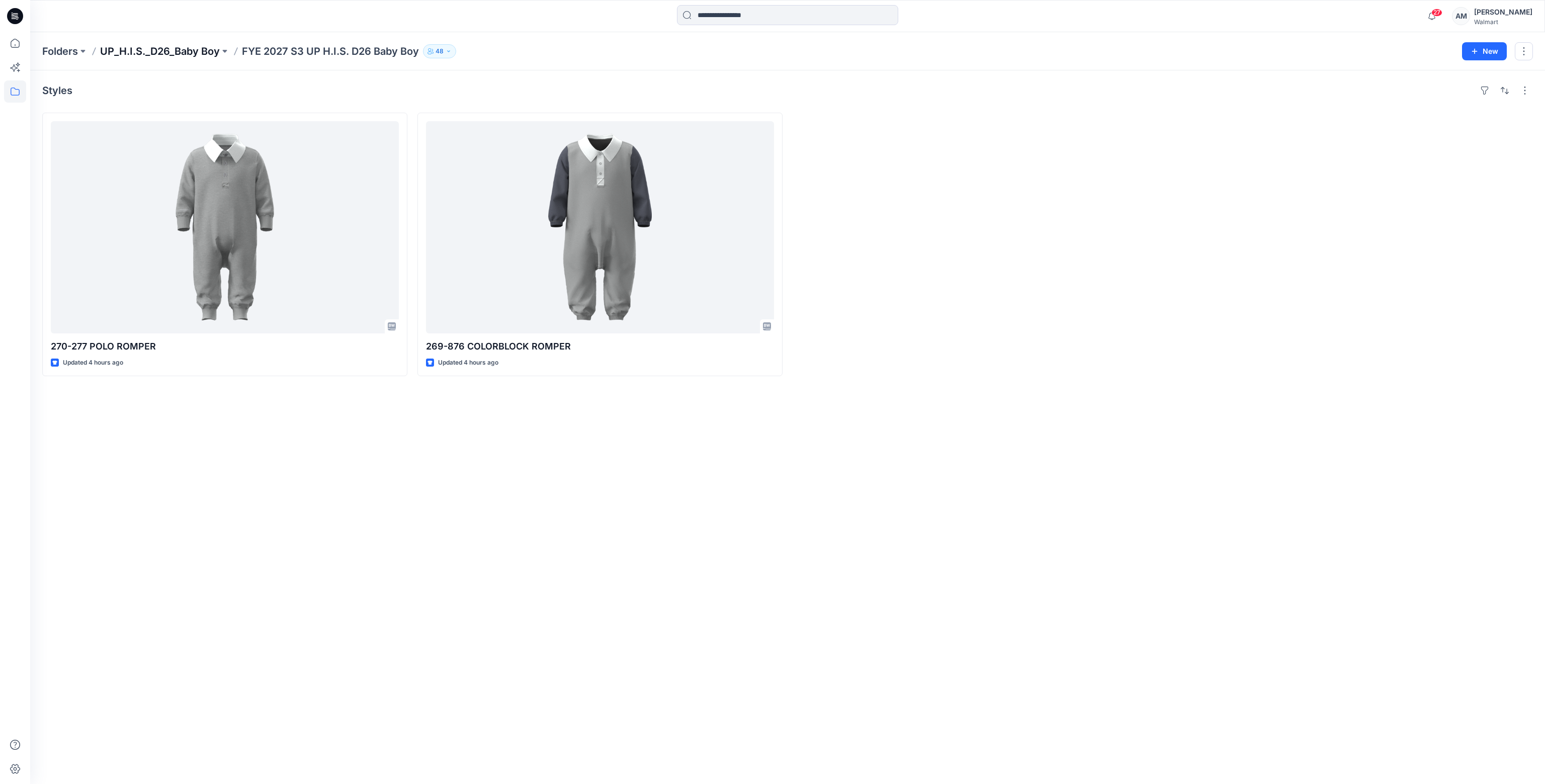
click at [151, 53] on p "UP_H.I.S._D26_Baby Boy" at bounding box center [160, 51] width 120 height 14
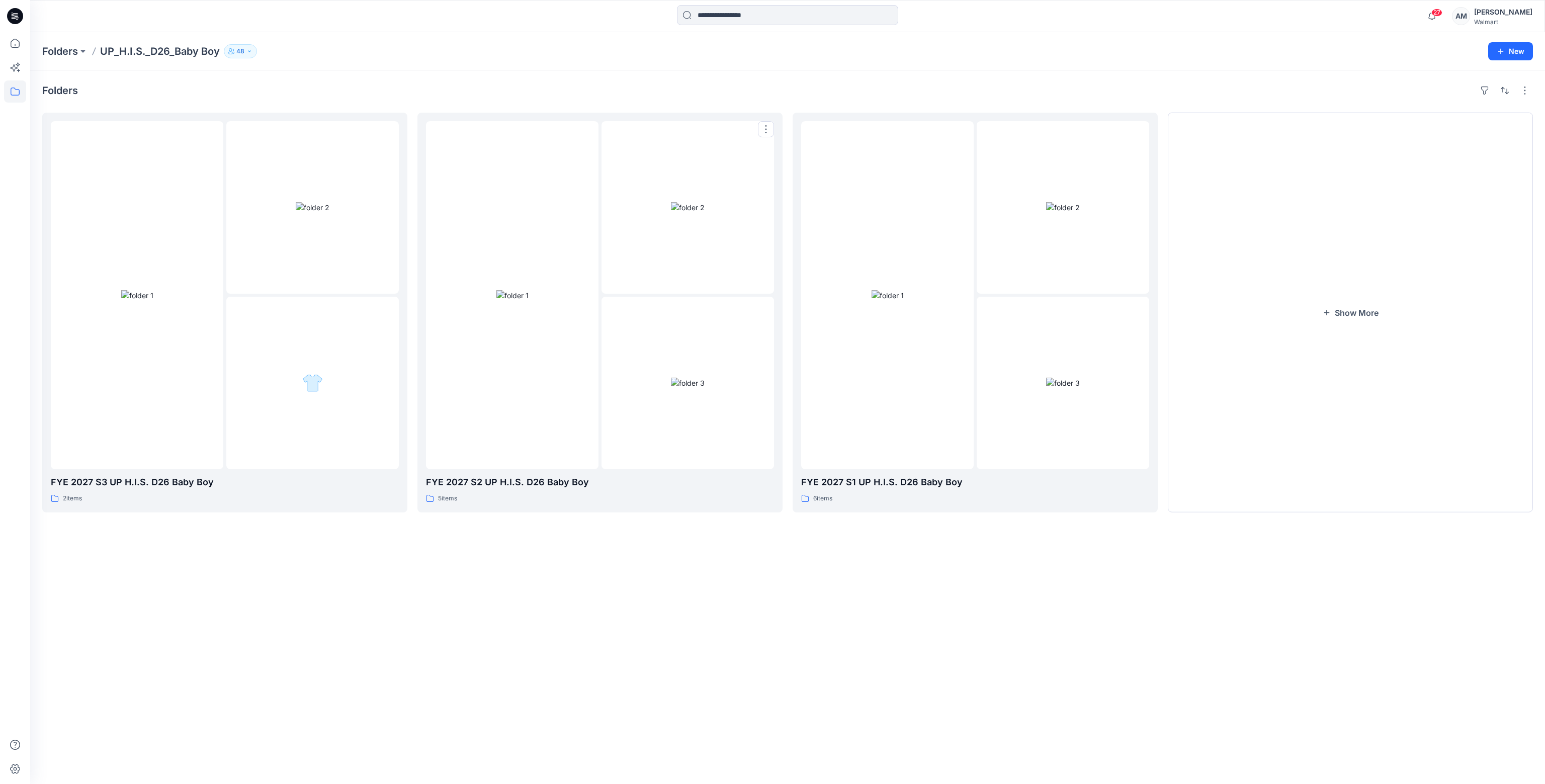
click at [671, 380] on img at bounding box center [688, 383] width 33 height 11
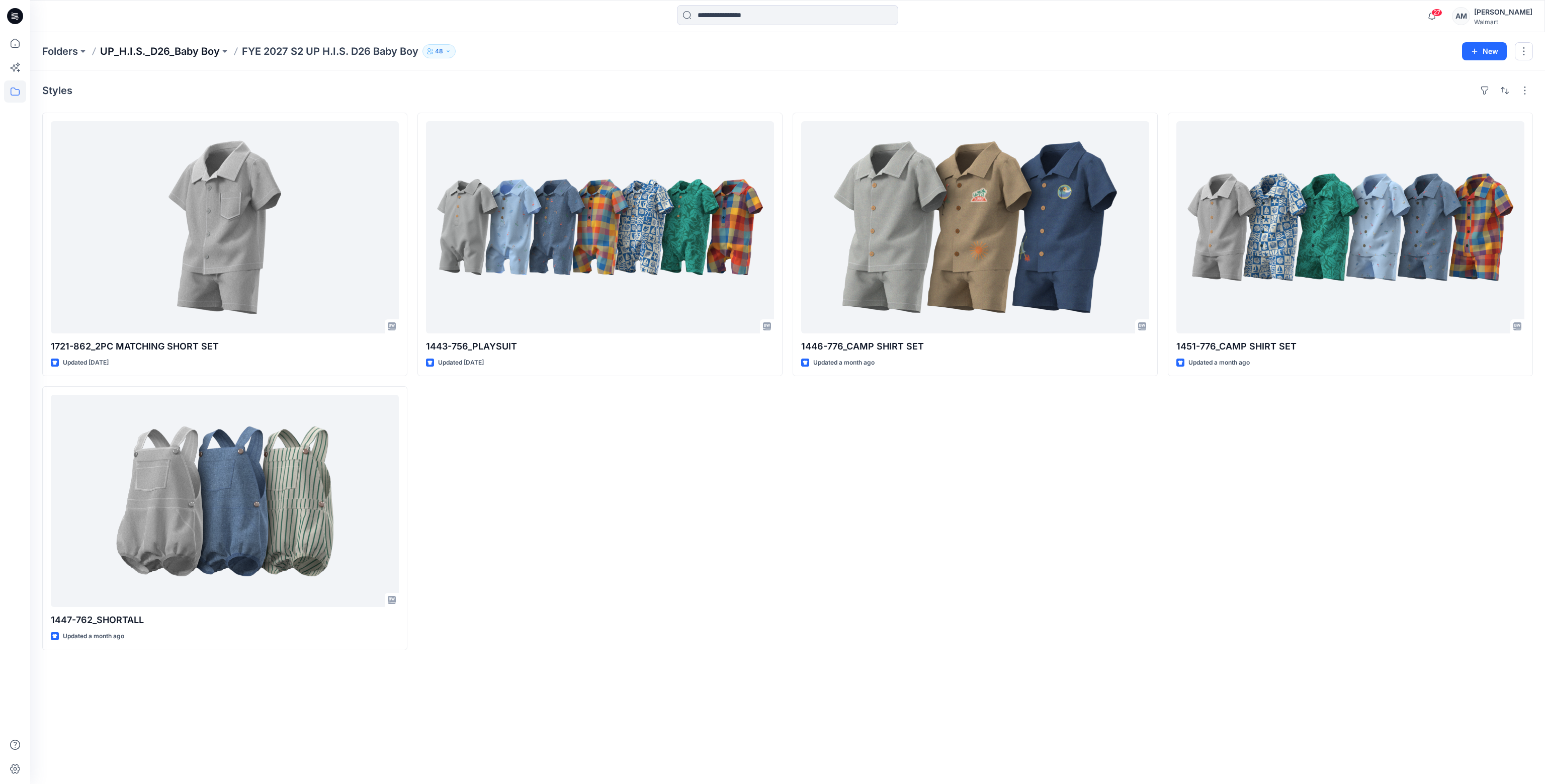
click at [191, 52] on p "UP_H.I.S._D26_Baby Boy" at bounding box center [160, 51] width 120 height 14
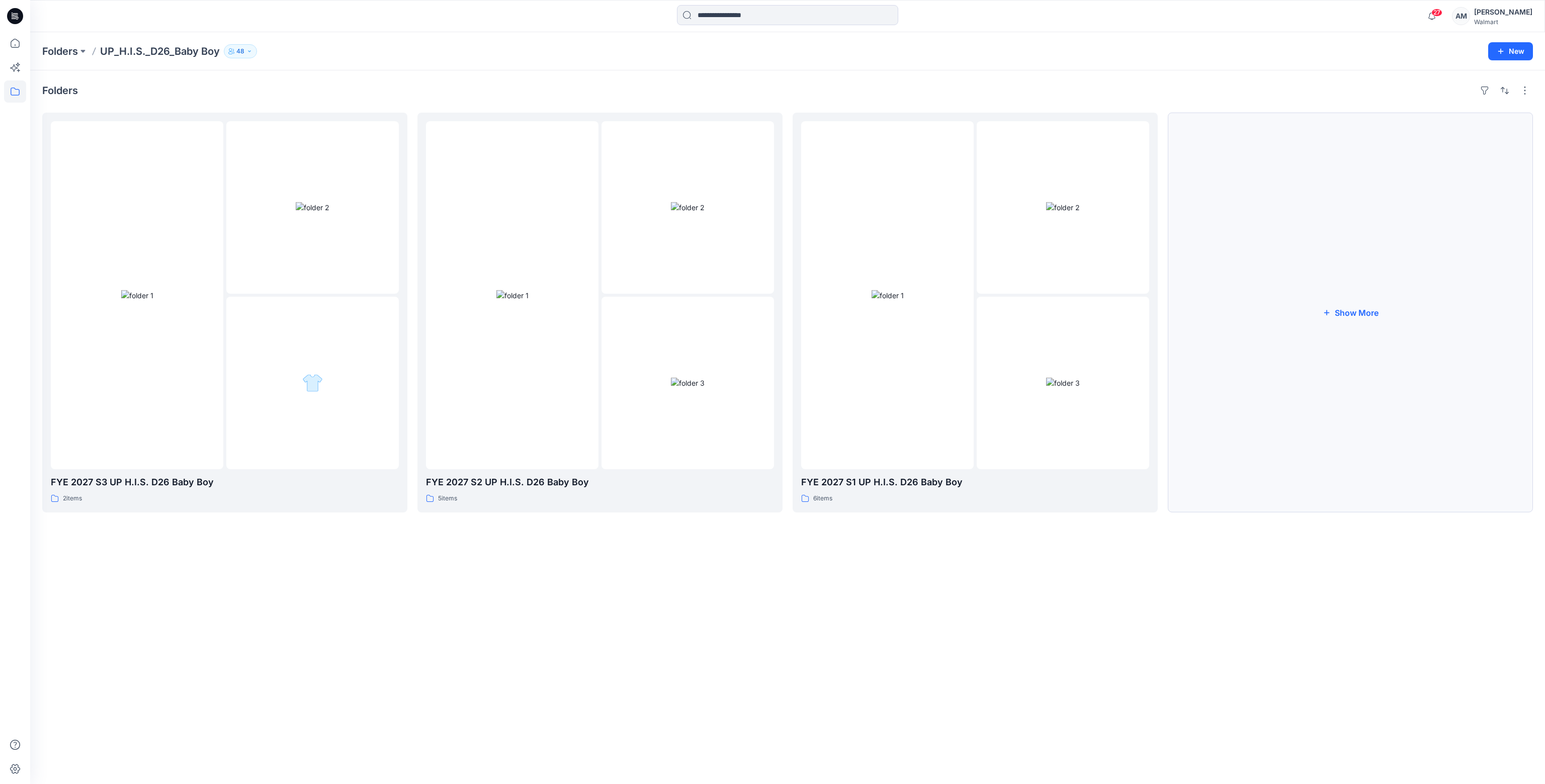
click at [1345, 312] on button "Show More" at bounding box center [1350, 312] width 365 height 400
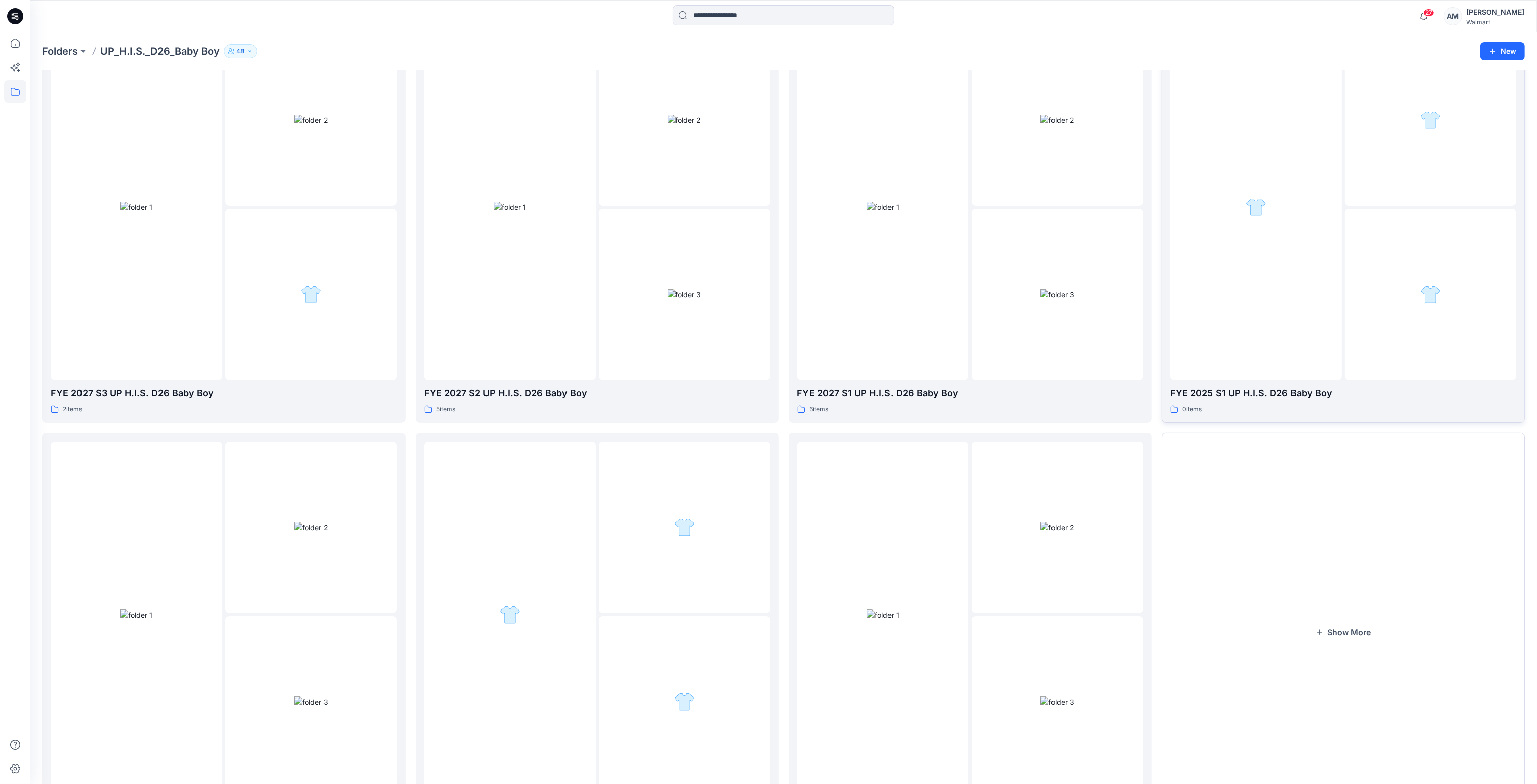
scroll to position [151, 0]
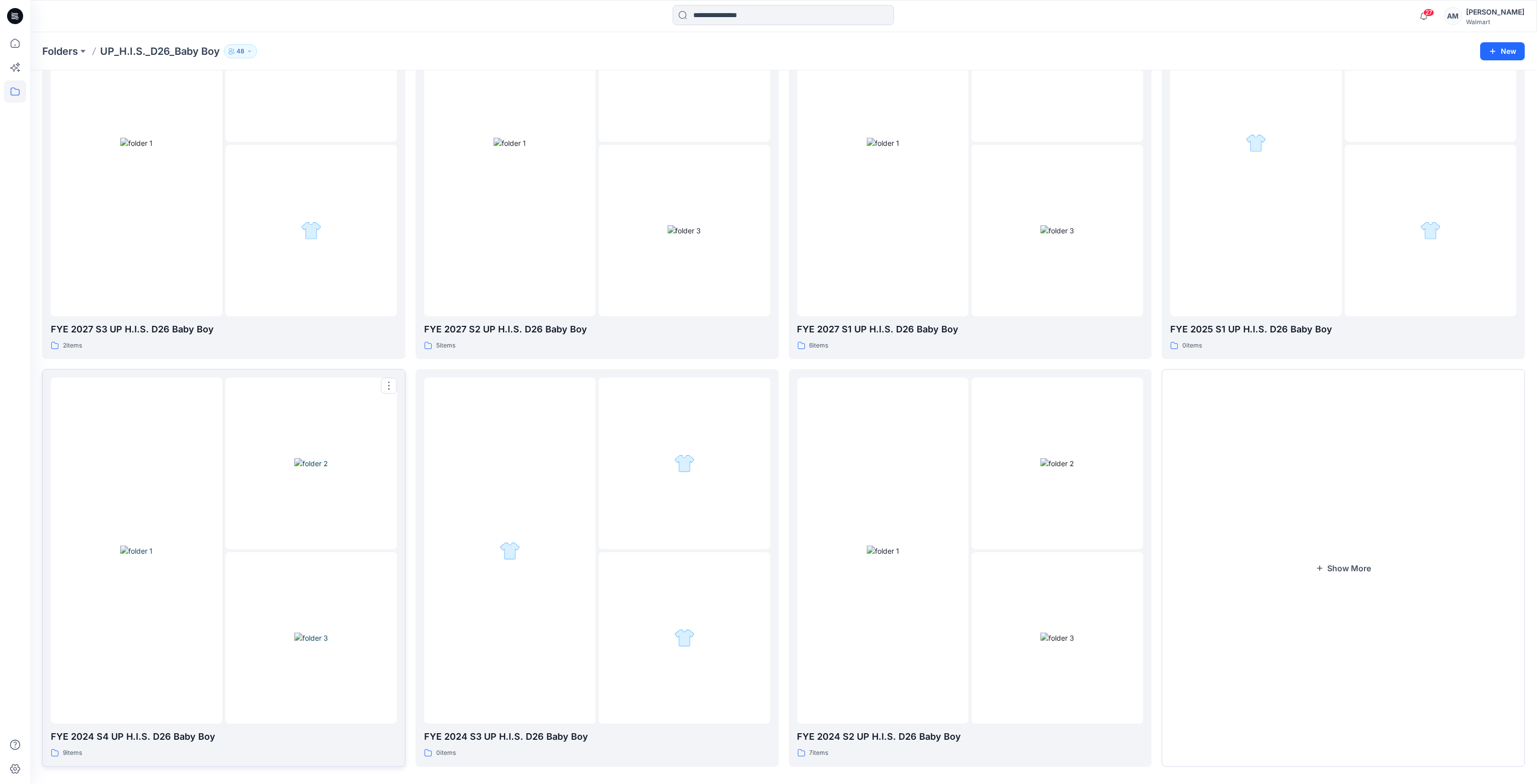
click at [153, 546] on img at bounding box center [136, 551] width 32 height 11
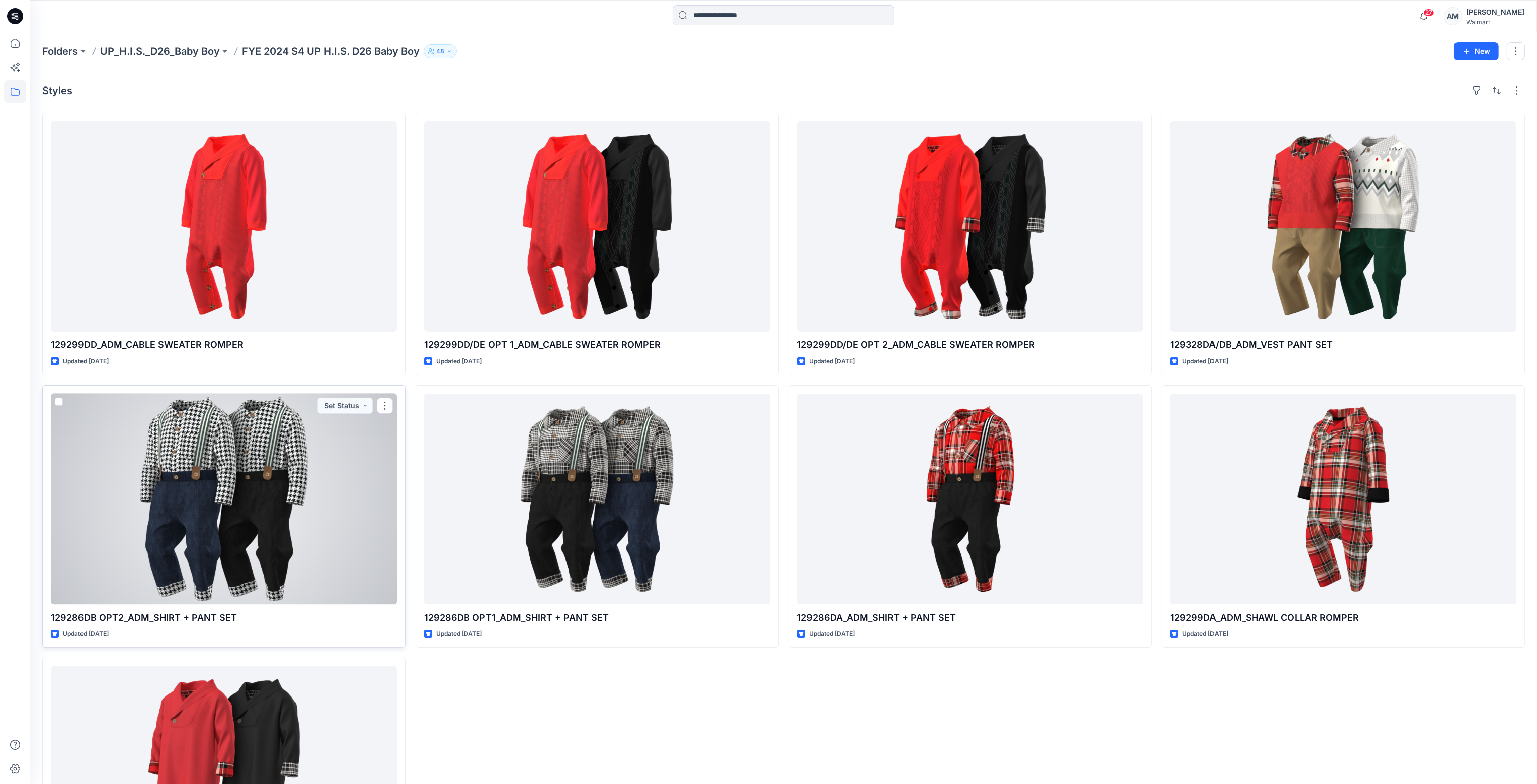
click at [348, 516] on div at bounding box center [224, 499] width 346 height 211
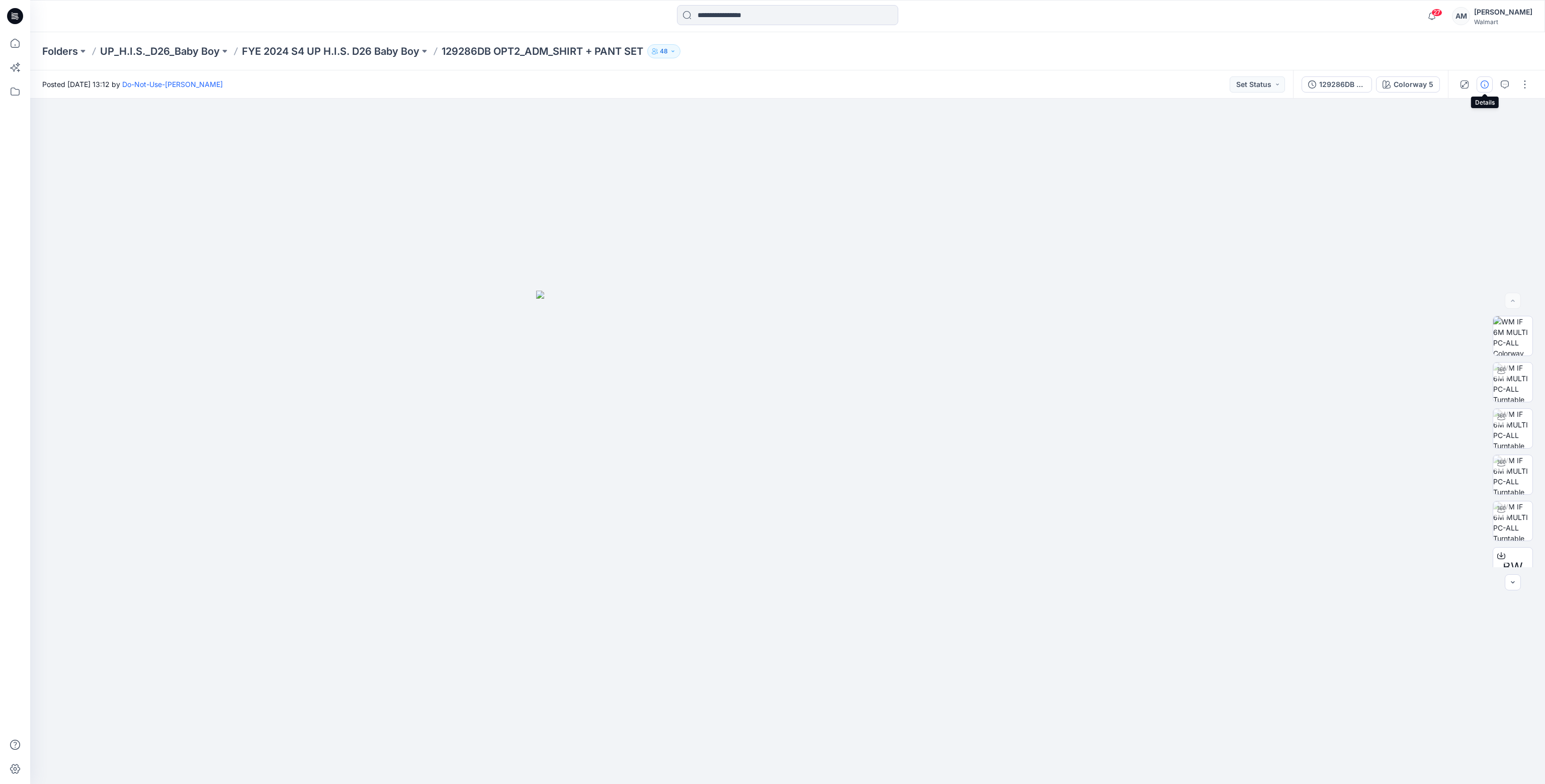
click at [1485, 86] on icon "button" at bounding box center [1484, 84] width 8 height 8
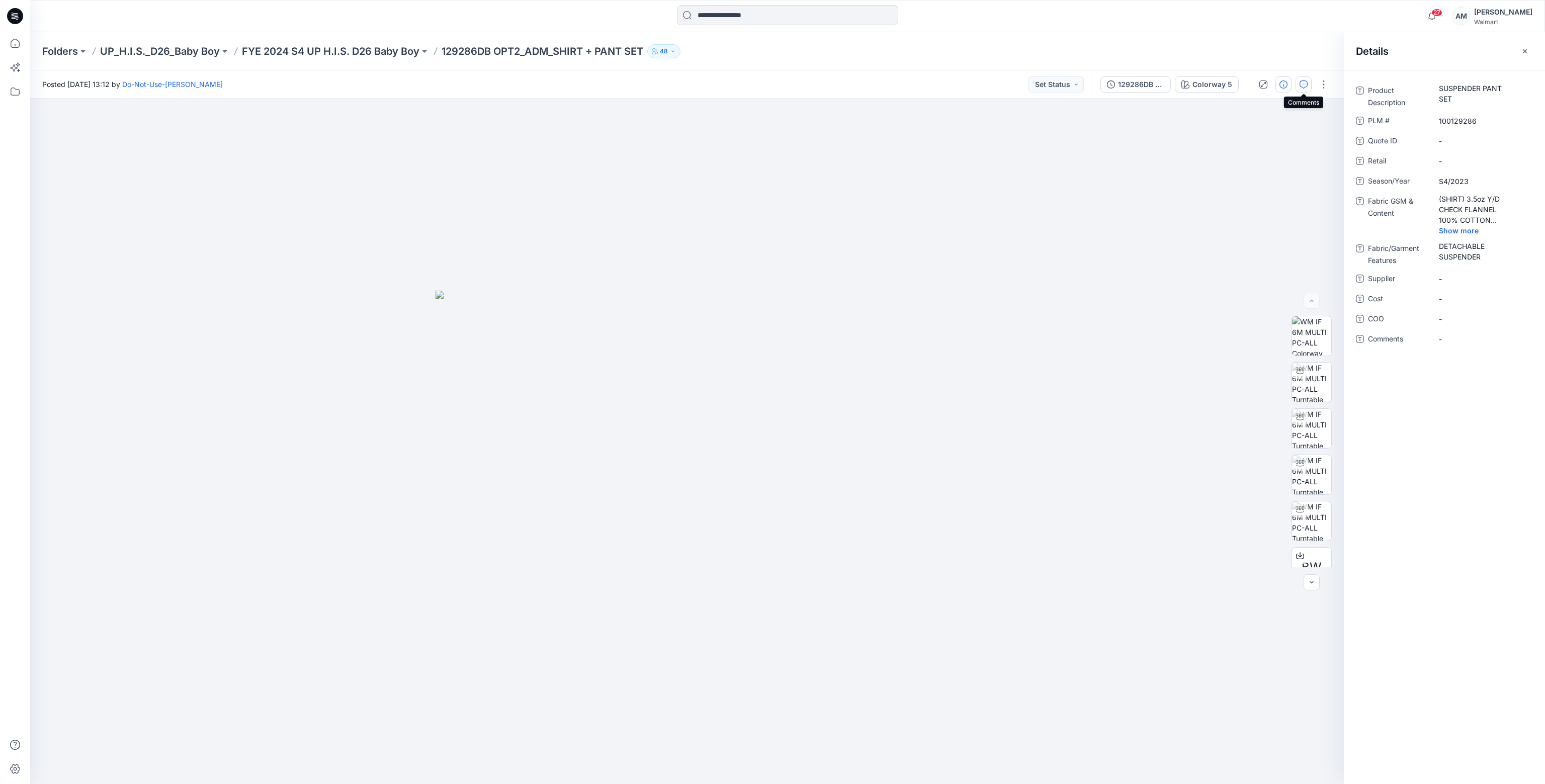
click at [1306, 80] on icon "button" at bounding box center [1304, 84] width 8 height 8
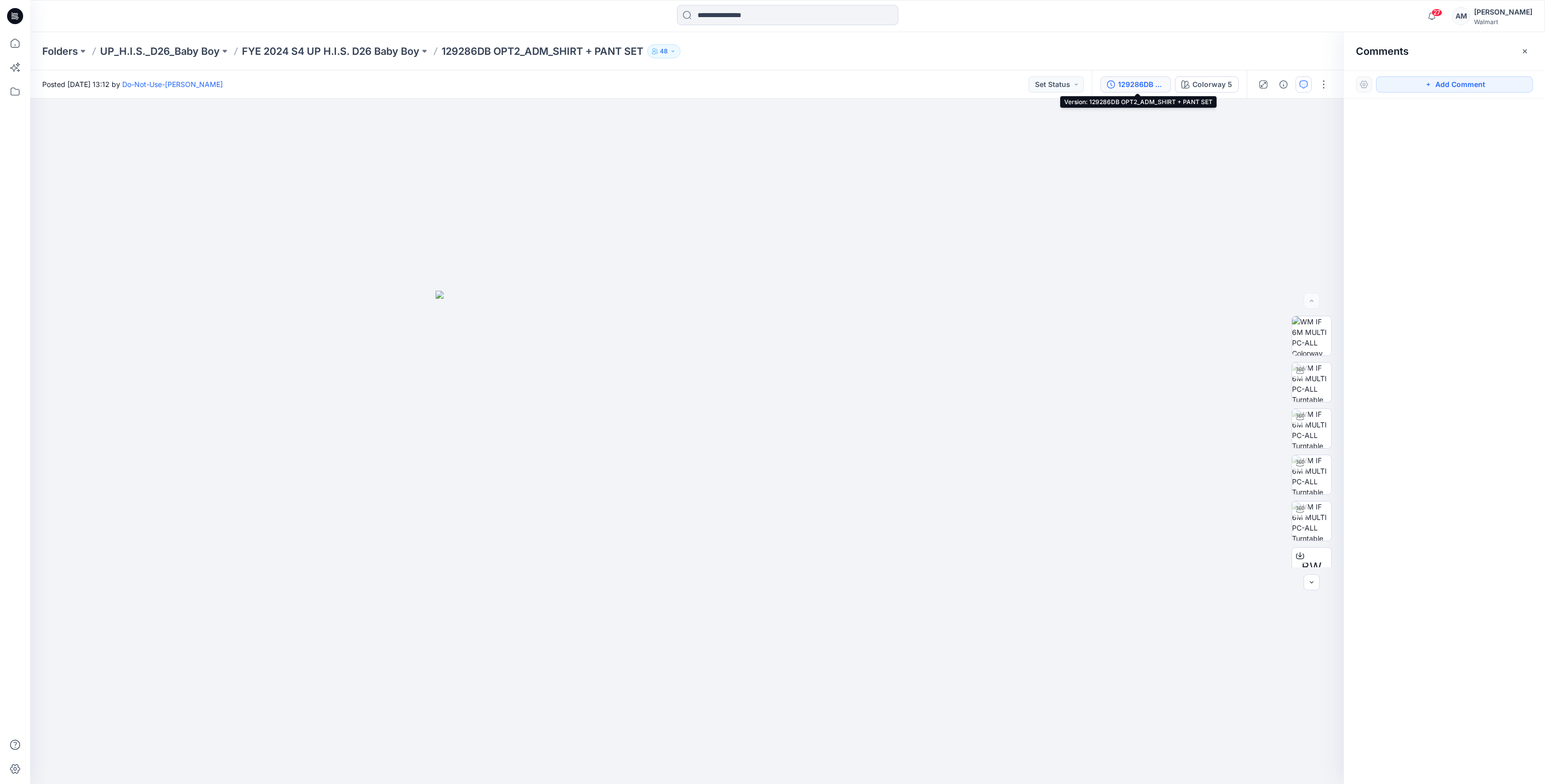
click at [1132, 87] on div "129286DB OPT2_ADM_SHIRT + PANT SET" at bounding box center [1141, 84] width 46 height 11
click at [1252, 280] on div at bounding box center [687, 441] width 1313 height 685
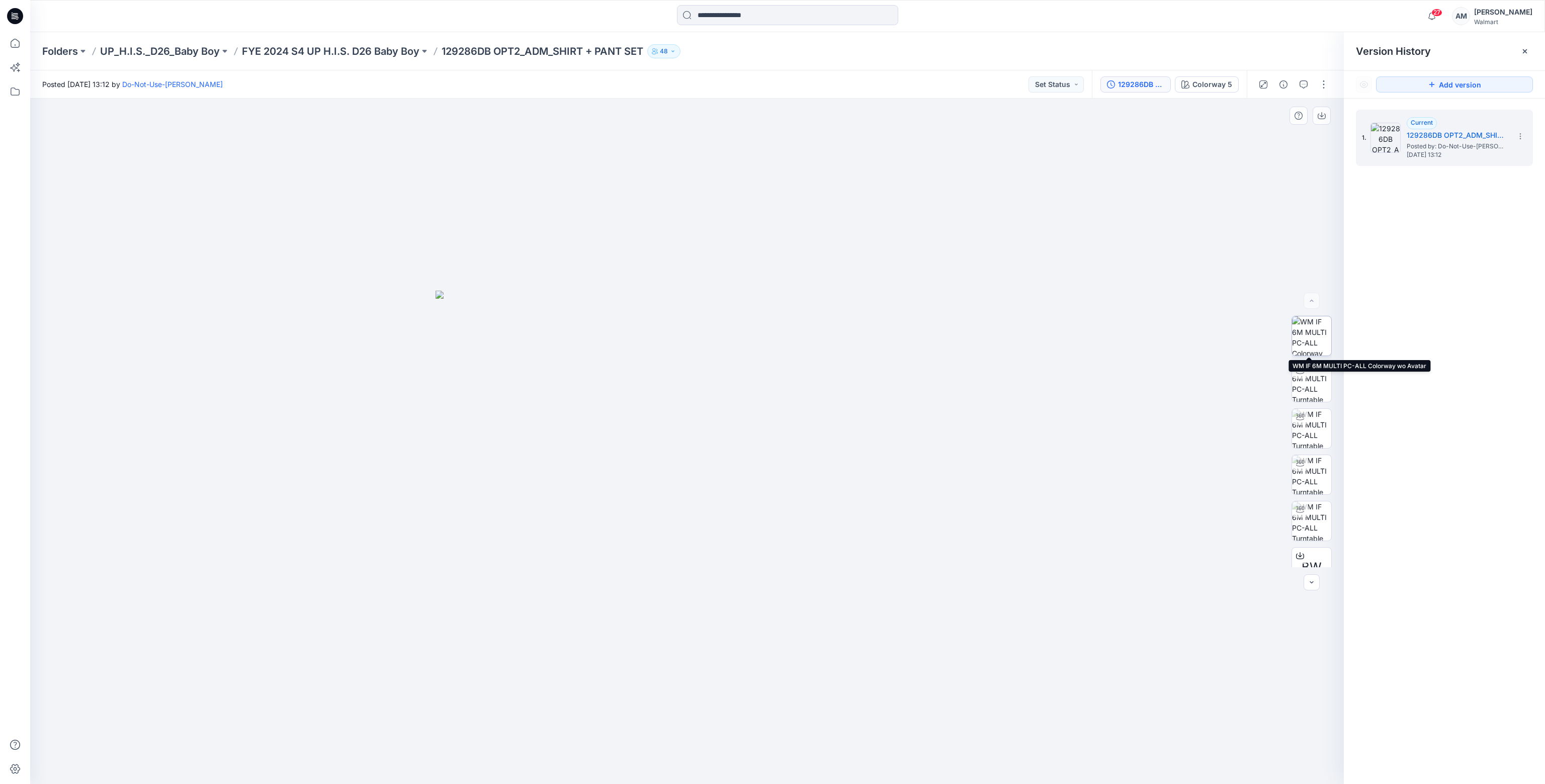
click at [1309, 331] on img at bounding box center [1312, 336] width 39 height 39
click at [1305, 84] on icon "button" at bounding box center [1304, 84] width 8 height 8
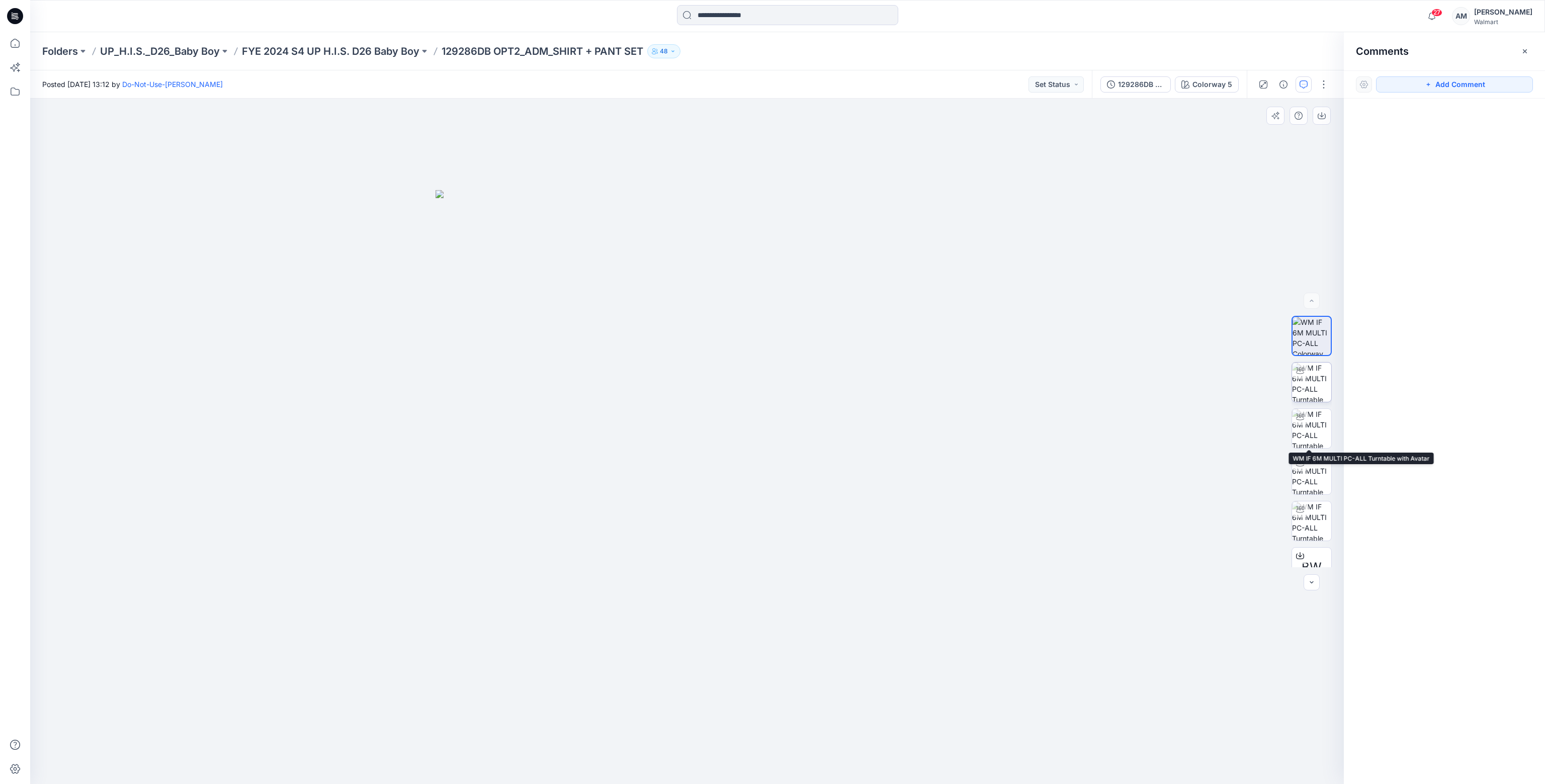
click at [1309, 383] on img at bounding box center [1312, 383] width 39 height 39
click at [1304, 433] on img at bounding box center [1312, 429] width 39 height 39
click at [288, 47] on p "FYE 2024 S4 UP H.I.S. D26 Baby Boy" at bounding box center [331, 51] width 178 height 14
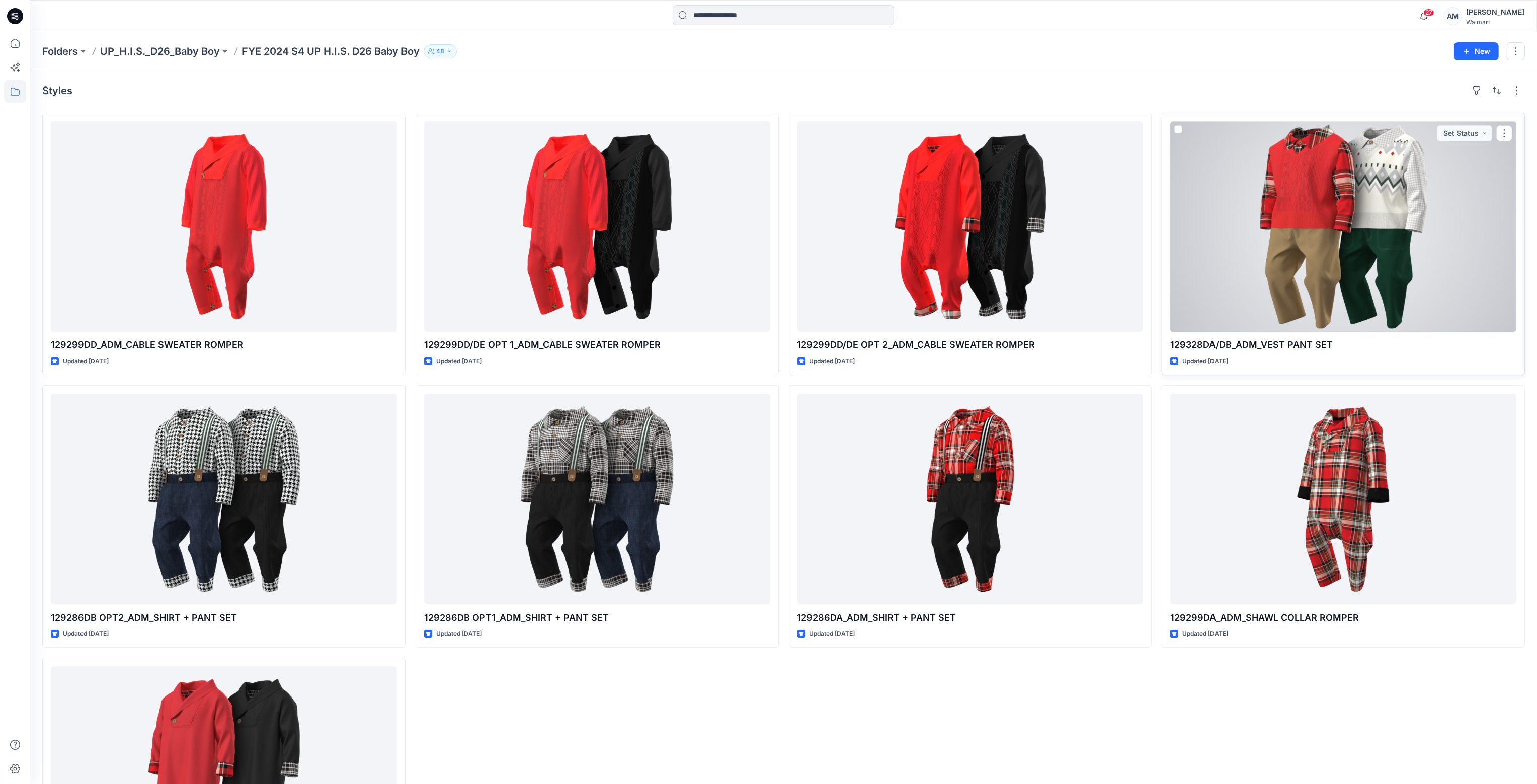
click at [1457, 225] on div at bounding box center [1343, 227] width 346 height 211
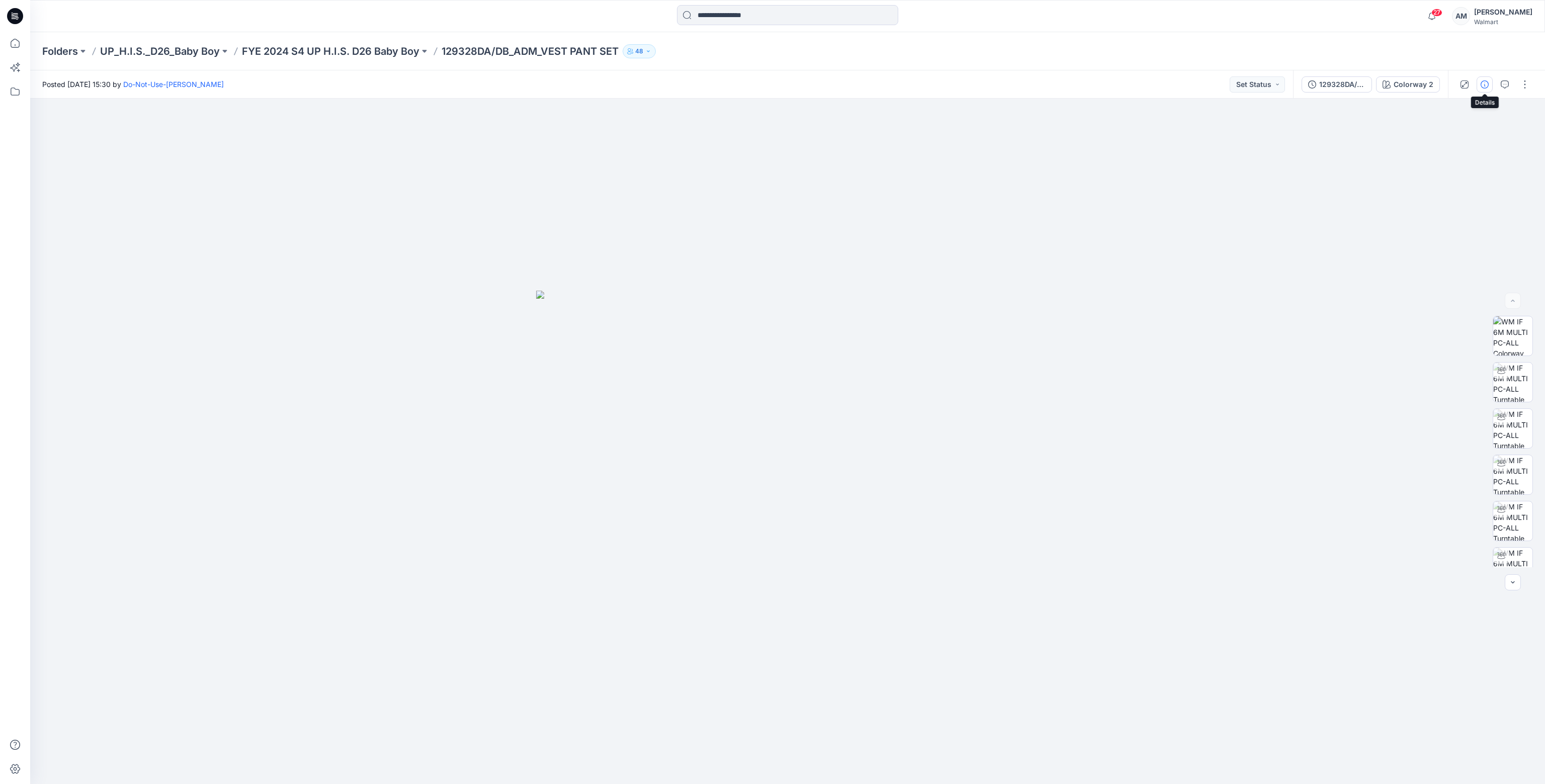
click at [1485, 85] on icon "button" at bounding box center [1484, 84] width 8 height 8
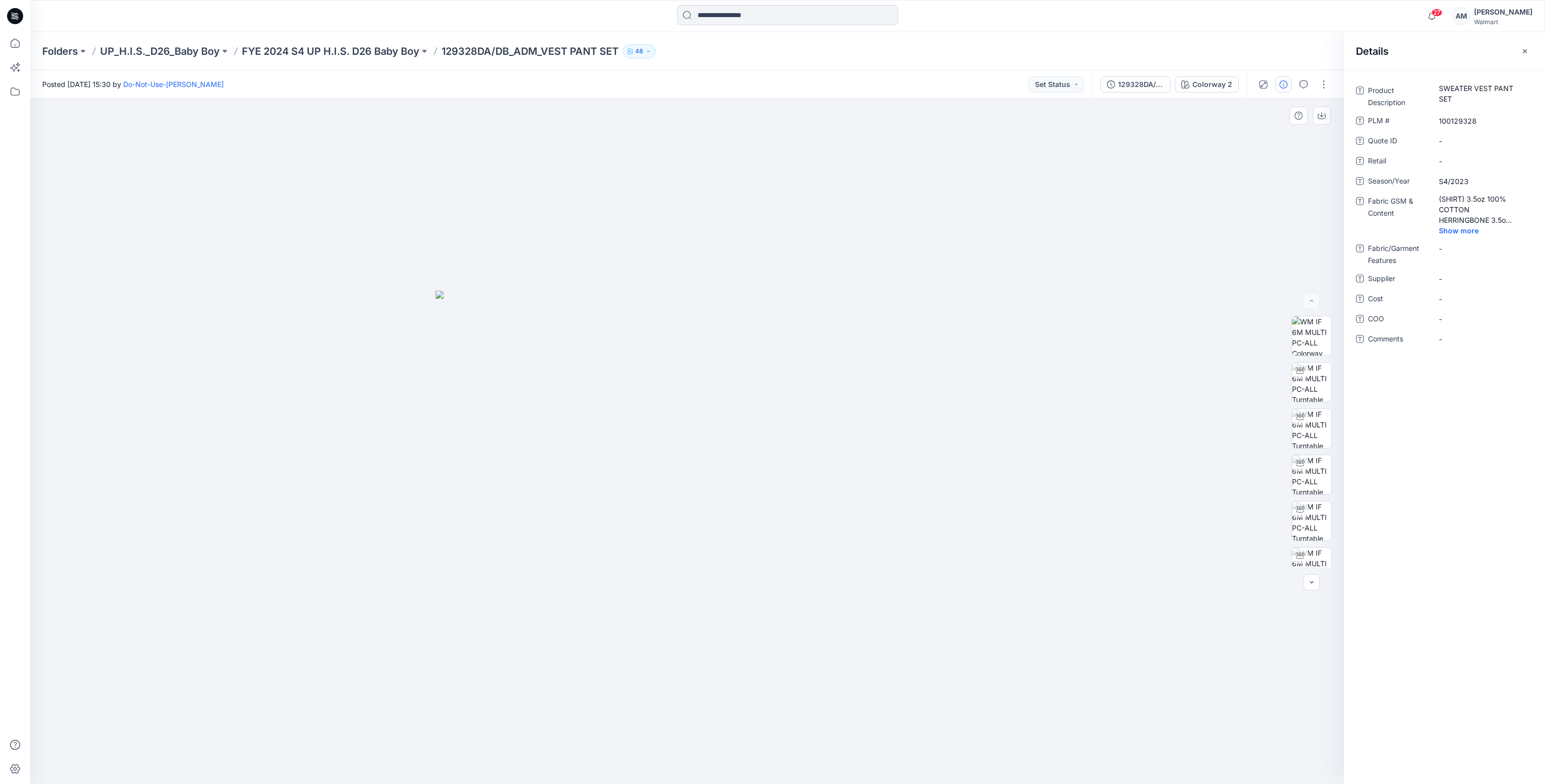
click at [1198, 147] on div at bounding box center [687, 441] width 1313 height 685
click at [1139, 84] on div "129328DA/DB_ADM_VEST PANT SET" at bounding box center [1141, 84] width 46 height 11
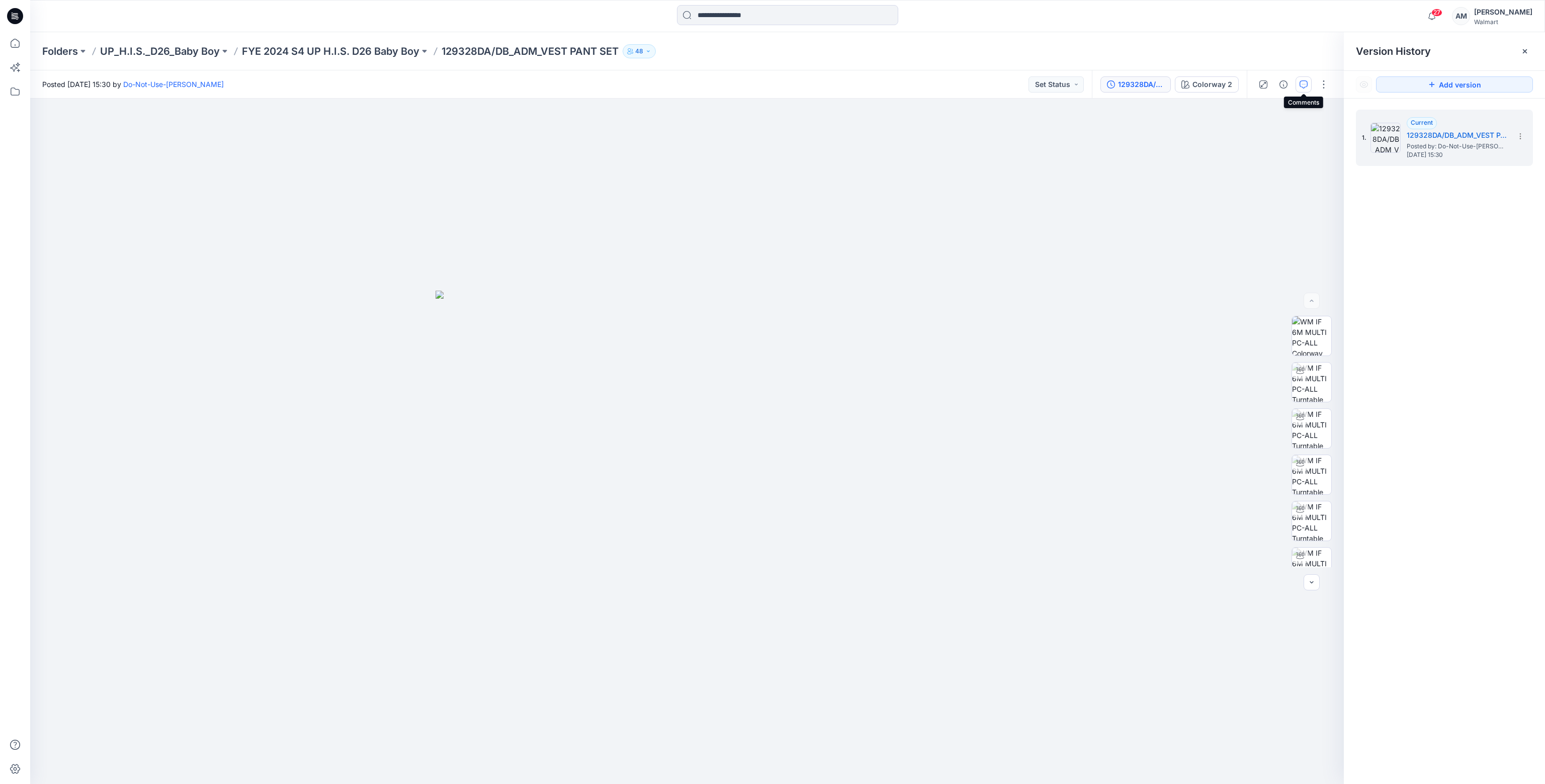
click at [1307, 86] on button "button" at bounding box center [1304, 84] width 16 height 16
click at [1301, 83] on icon "button" at bounding box center [1304, 84] width 8 height 8
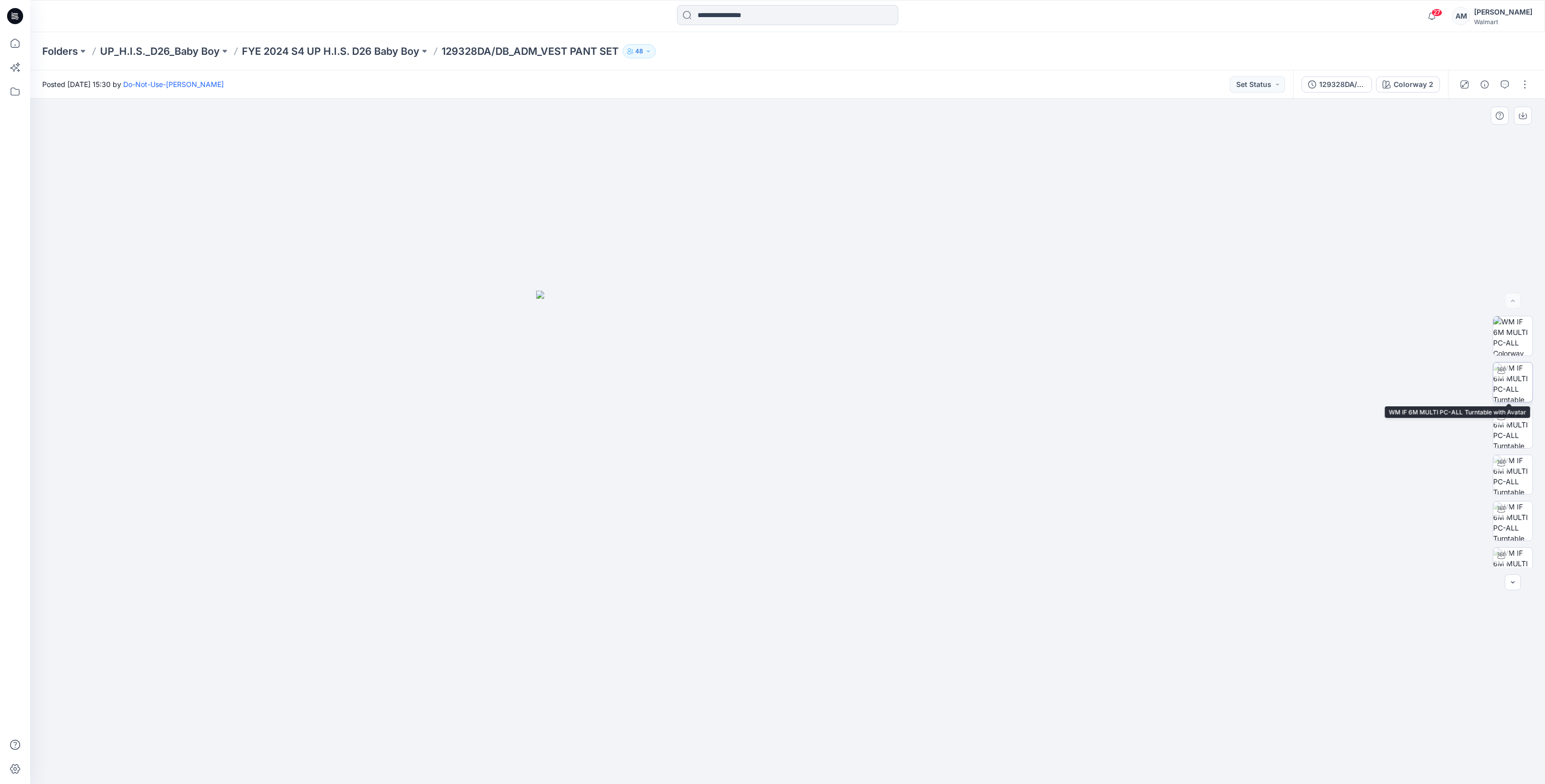
click at [1509, 378] on img at bounding box center [1513, 383] width 39 height 39
click at [1501, 78] on button "button" at bounding box center [1505, 84] width 16 height 16
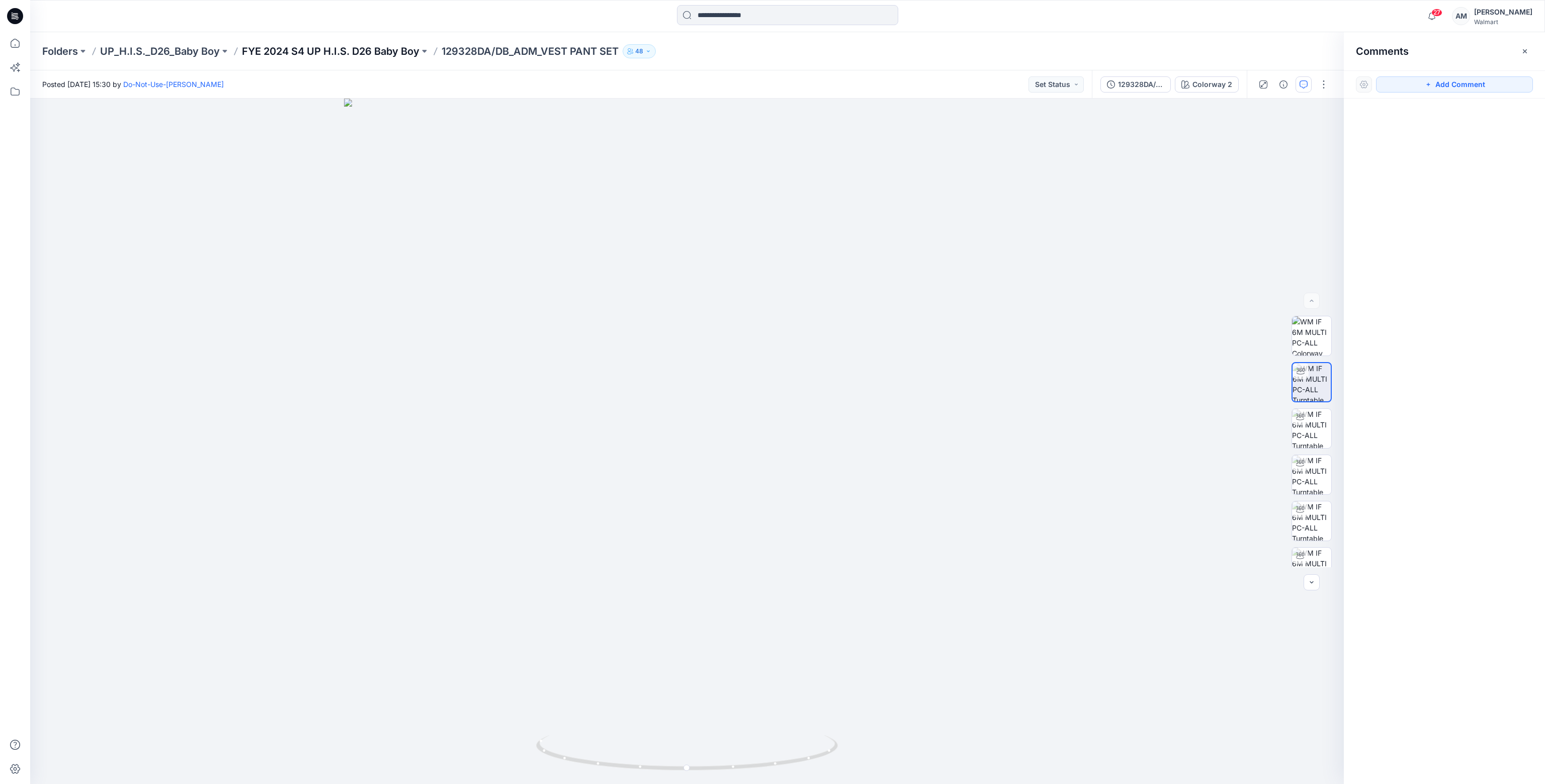
click at [349, 53] on p "FYE 2024 S4 UP H.I.S. D26 Baby Boy" at bounding box center [331, 51] width 178 height 14
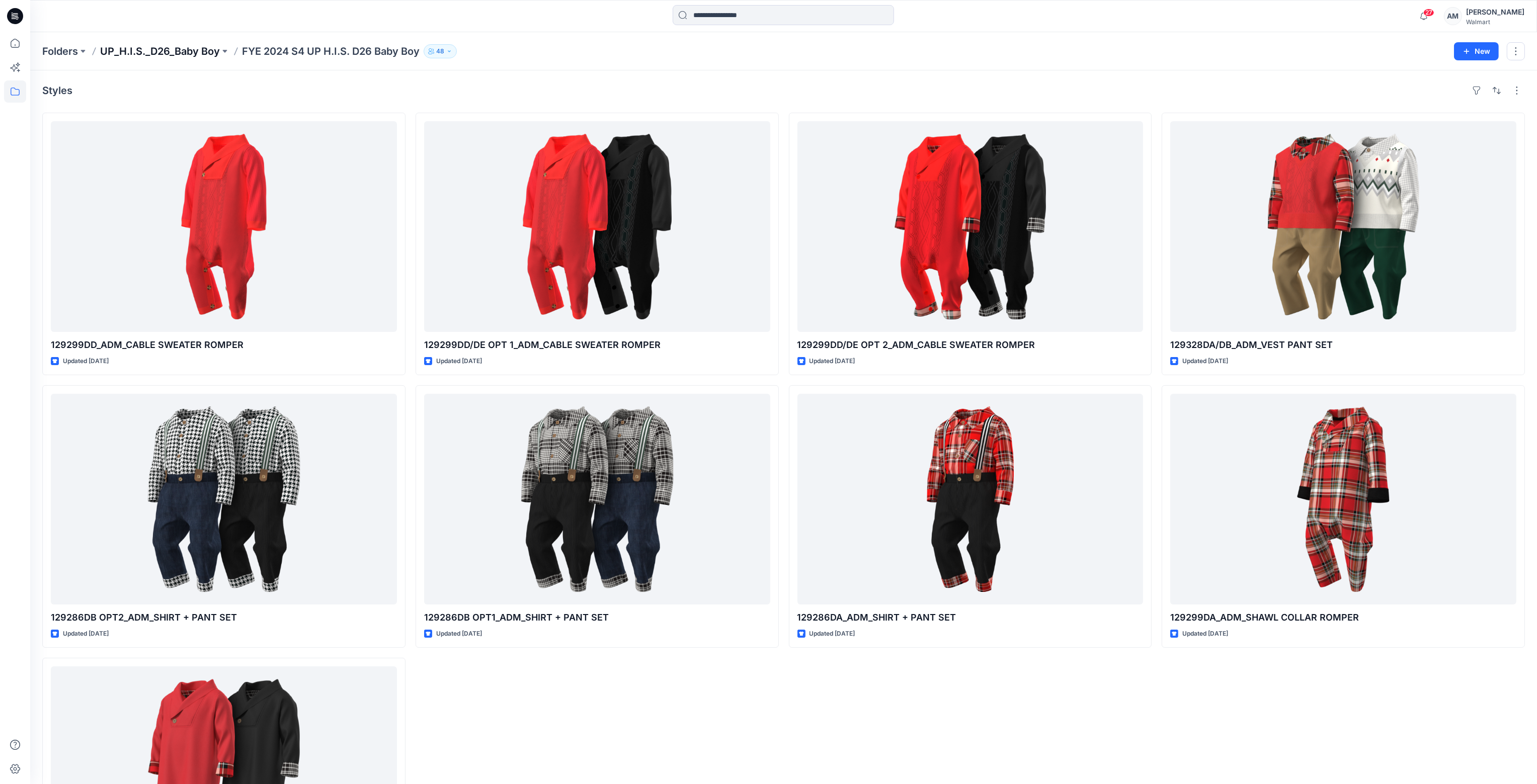
click at [194, 53] on p "UP_H.I.S._D26_Baby Boy" at bounding box center [160, 51] width 120 height 14
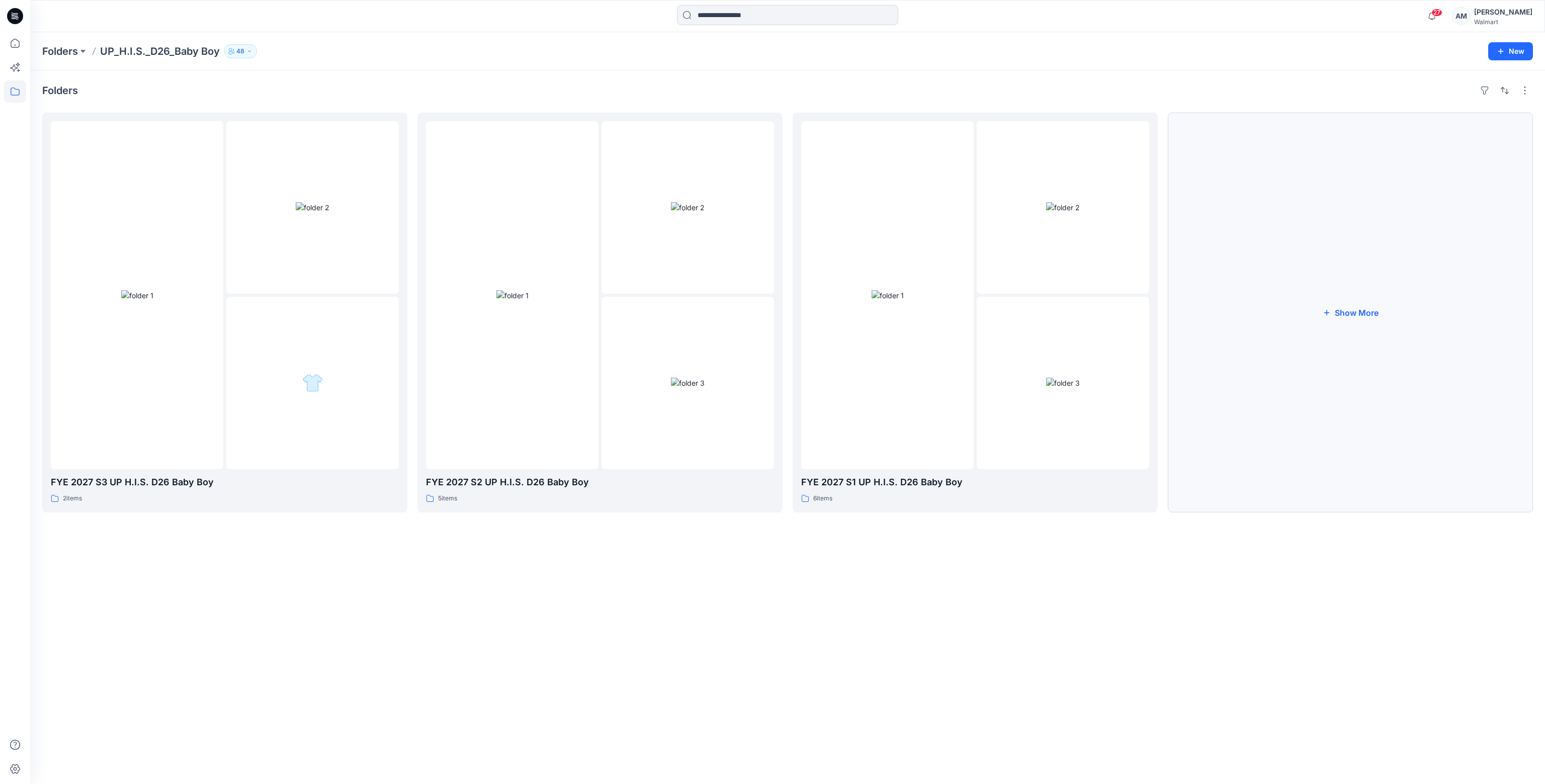
click at [1355, 263] on button "Show More" at bounding box center [1350, 312] width 365 height 400
click at [984, 301] on div at bounding box center [1057, 382] width 172 height 172
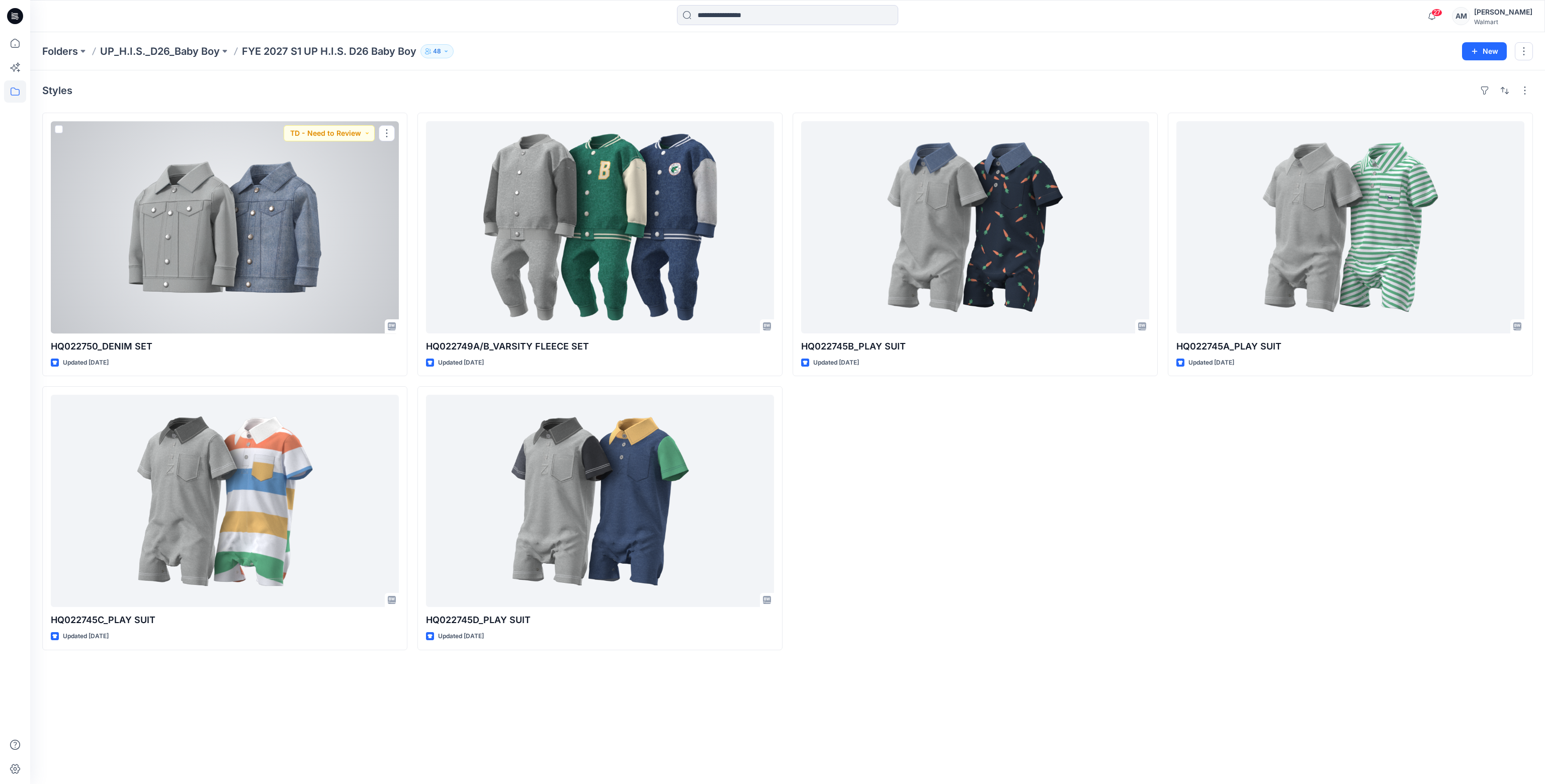
click at [280, 215] on div at bounding box center [225, 228] width 348 height 213
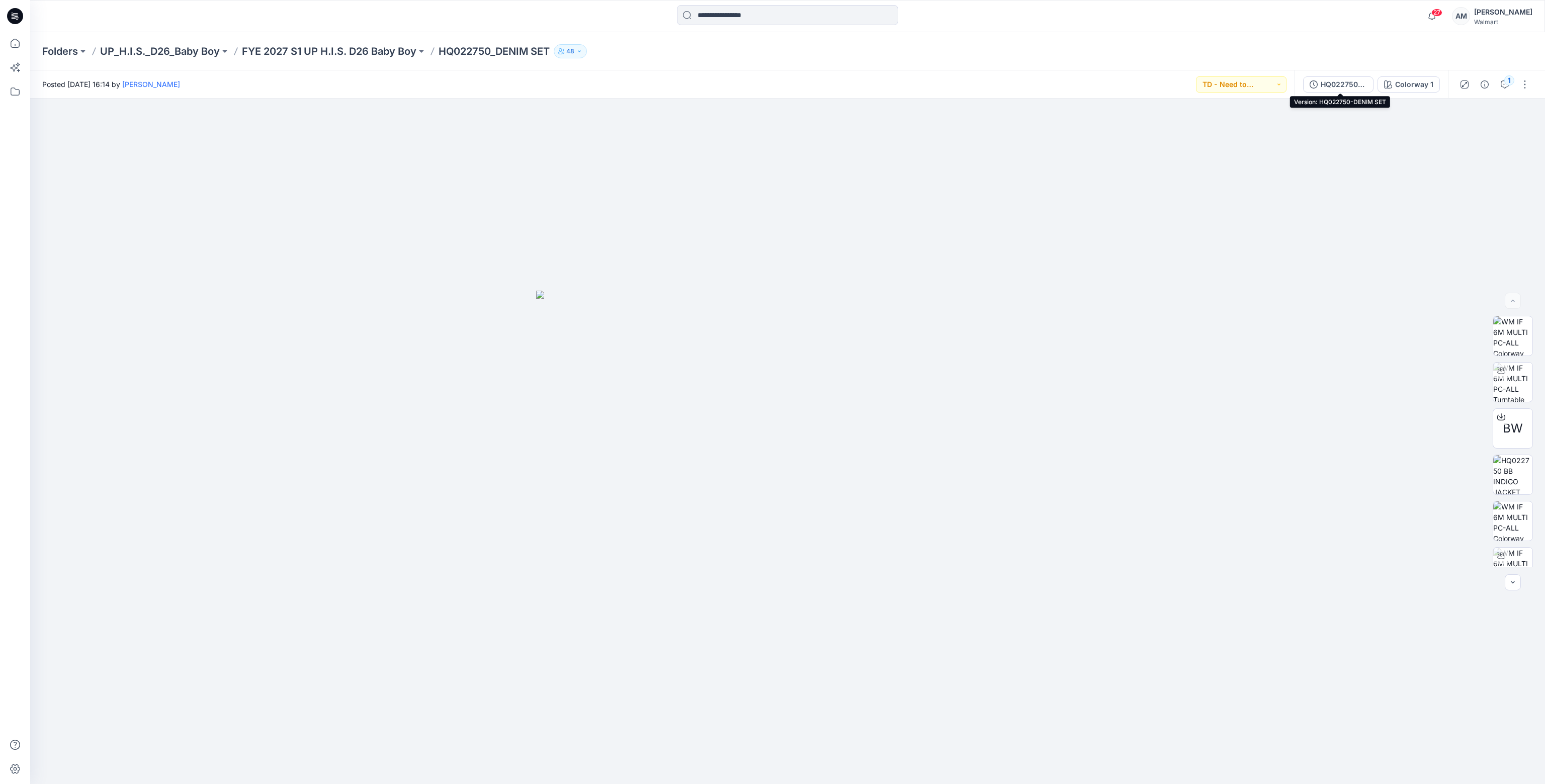
click at [1337, 83] on div "HQ022750-DENIM SET" at bounding box center [1344, 84] width 46 height 11
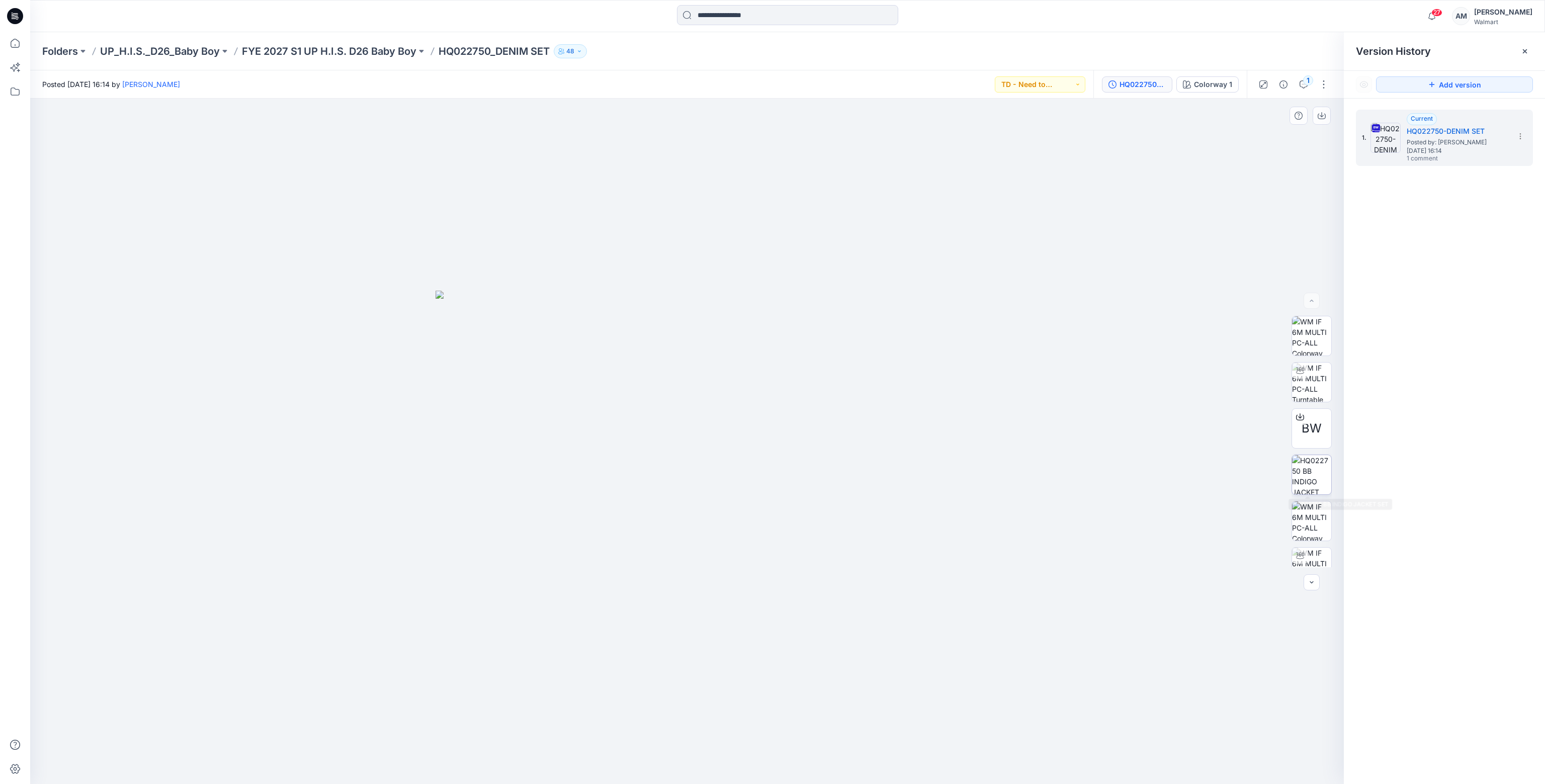
click at [1310, 473] on img at bounding box center [1312, 475] width 39 height 39
click at [1310, 375] on img at bounding box center [1312, 383] width 39 height 39
click at [1312, 462] on img at bounding box center [1312, 475] width 39 height 39
